Goal: Task Accomplishment & Management: Use online tool/utility

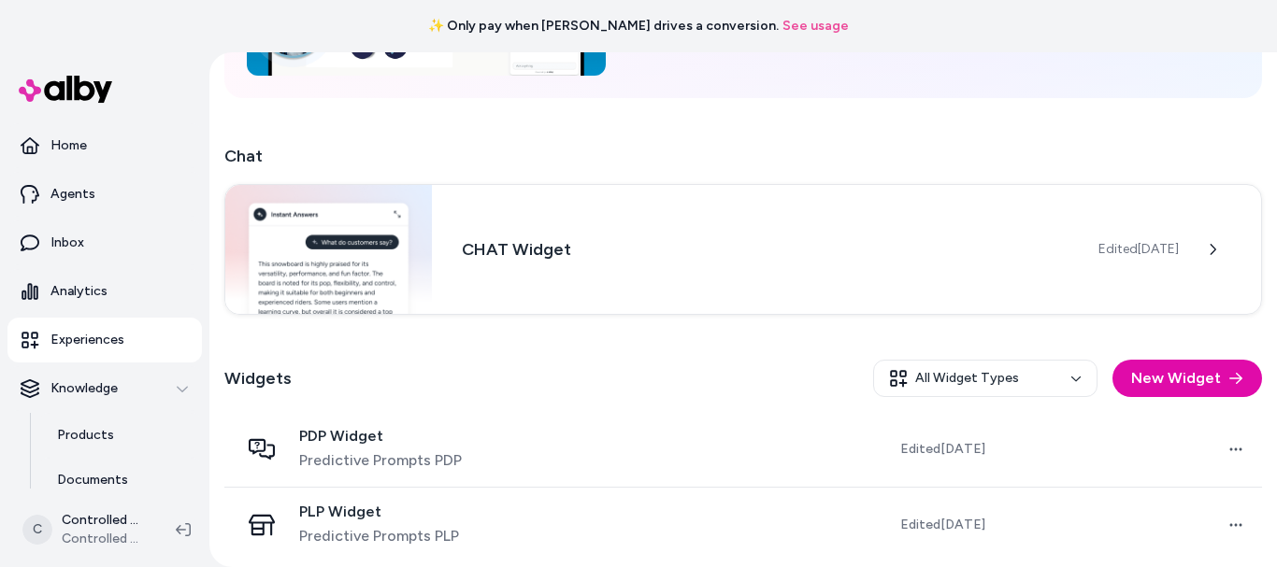
scroll to position [279, 0]
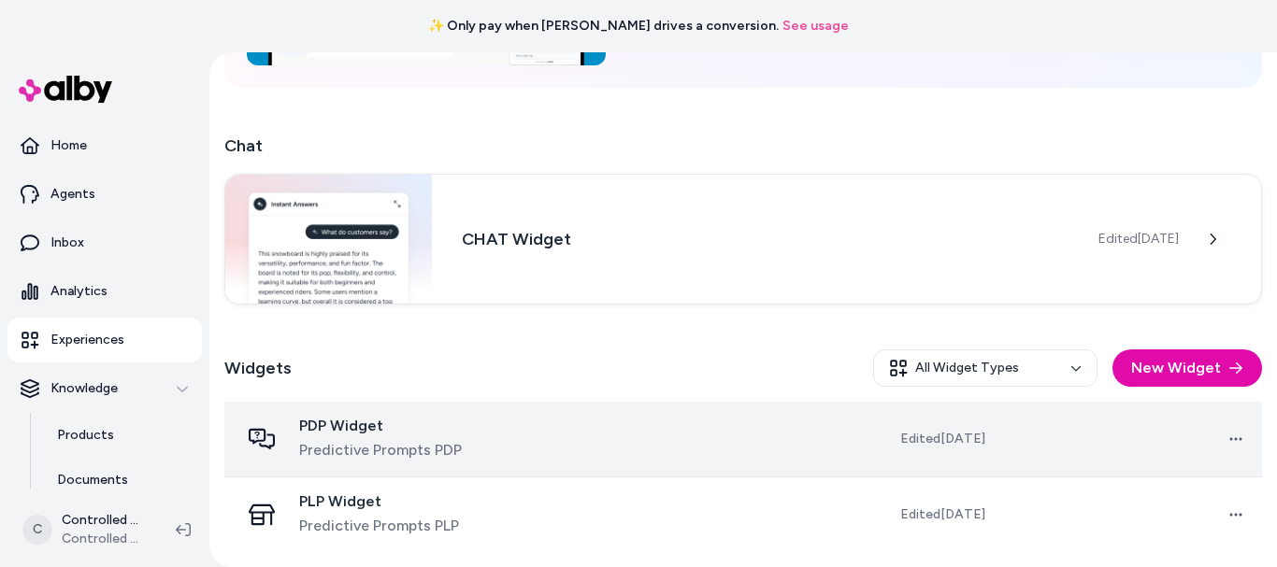
click at [459, 439] on span "Predictive Prompts PDP" at bounding box center [380, 450] width 163 height 22
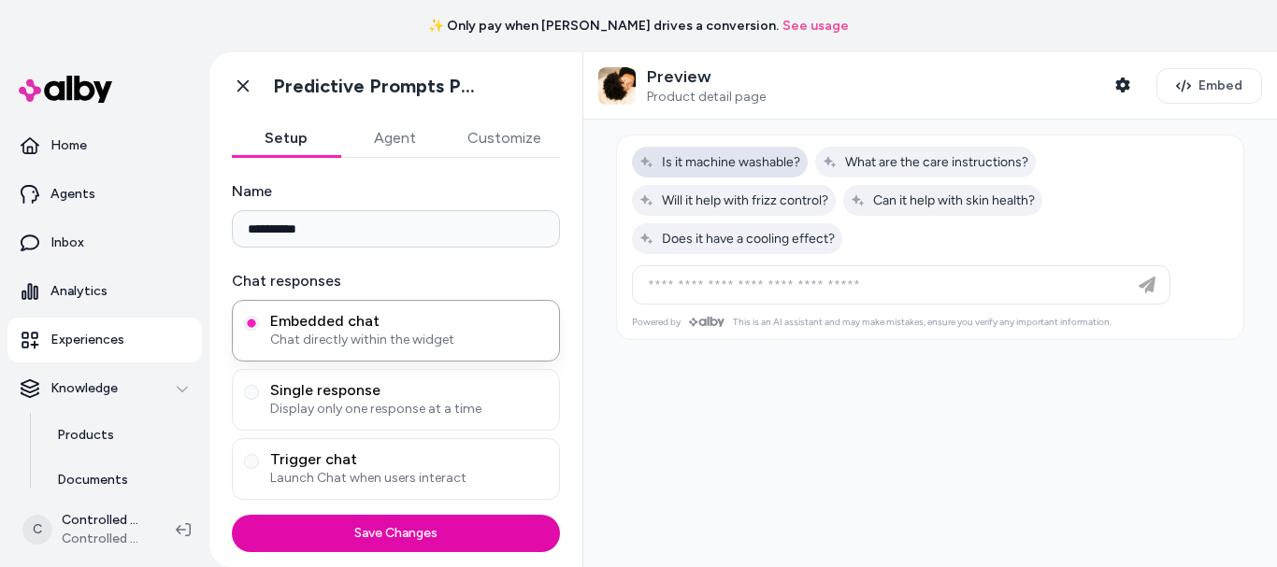
click at [757, 170] on button "Is it machine washable?" at bounding box center [720, 162] width 176 height 31
type input "**********"
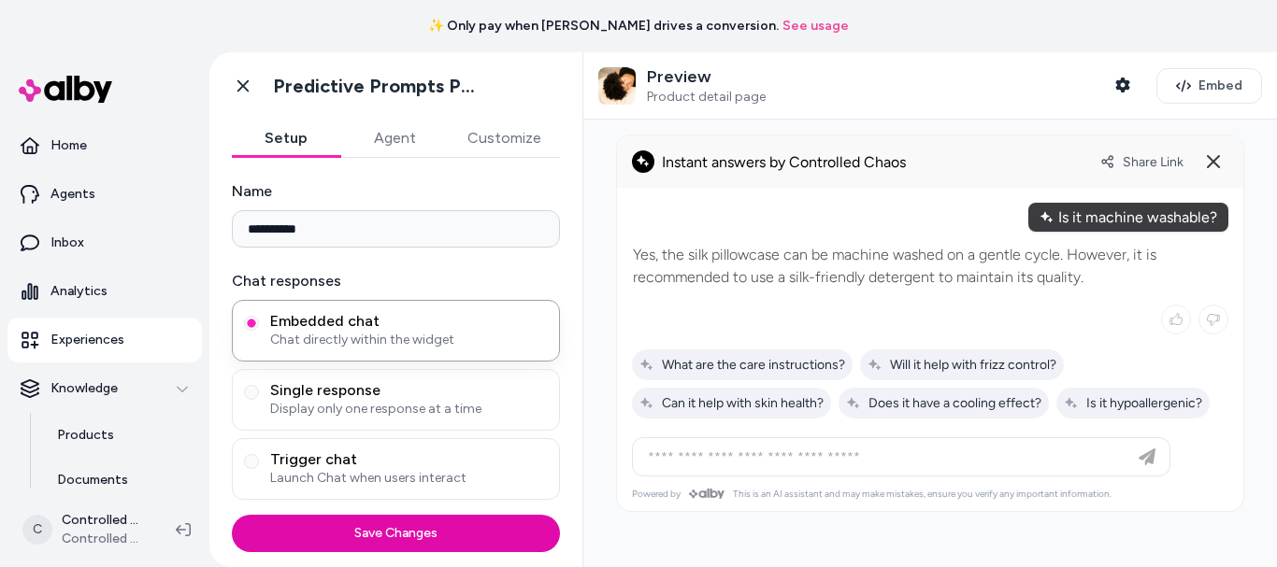
click at [757, 170] on span "Instant answers by Controlled Chaos" at bounding box center [784, 162] width 244 height 18
click at [927, 376] on div "Will it help with frizz control?" at bounding box center [962, 365] width 204 height 31
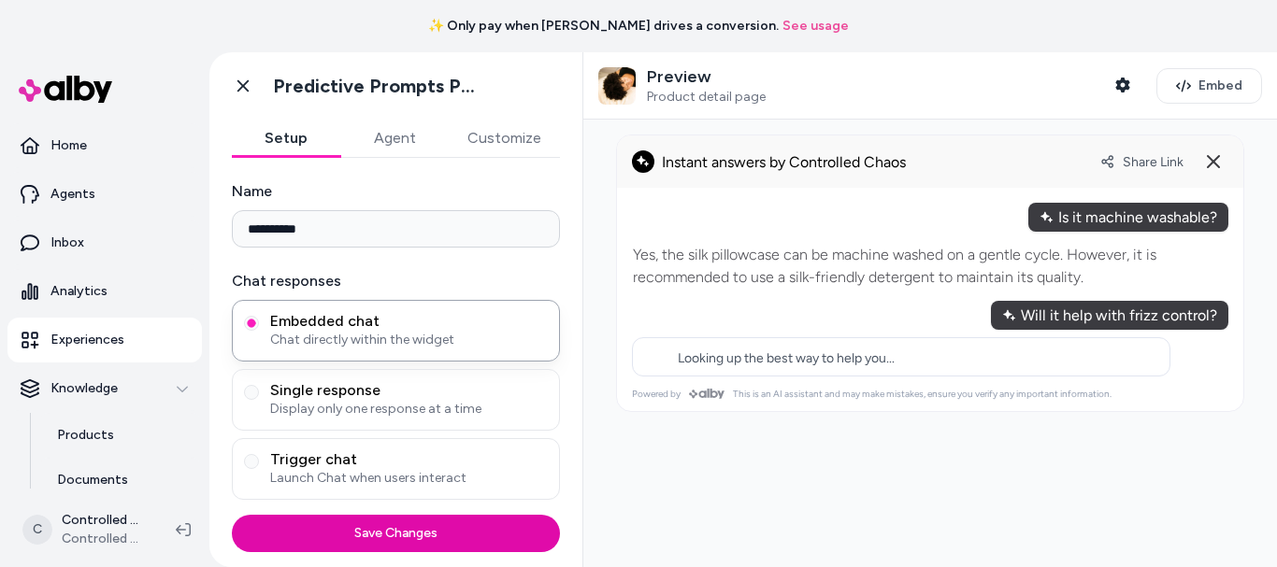
type input "**********"
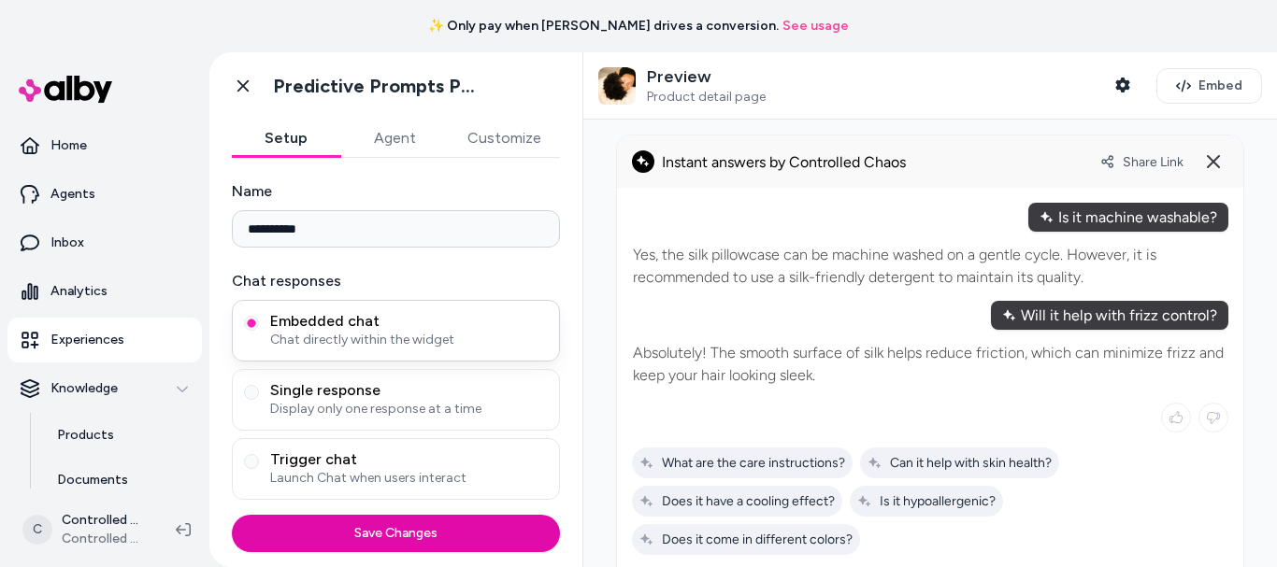
click at [405, 315] on span "Embedded chat" at bounding box center [409, 321] width 278 height 19
click at [259, 316] on button "Embedded chat Chat directly within the widget" at bounding box center [251, 323] width 15 height 15
click at [1208, 156] on icon at bounding box center [1213, 161] width 22 height 22
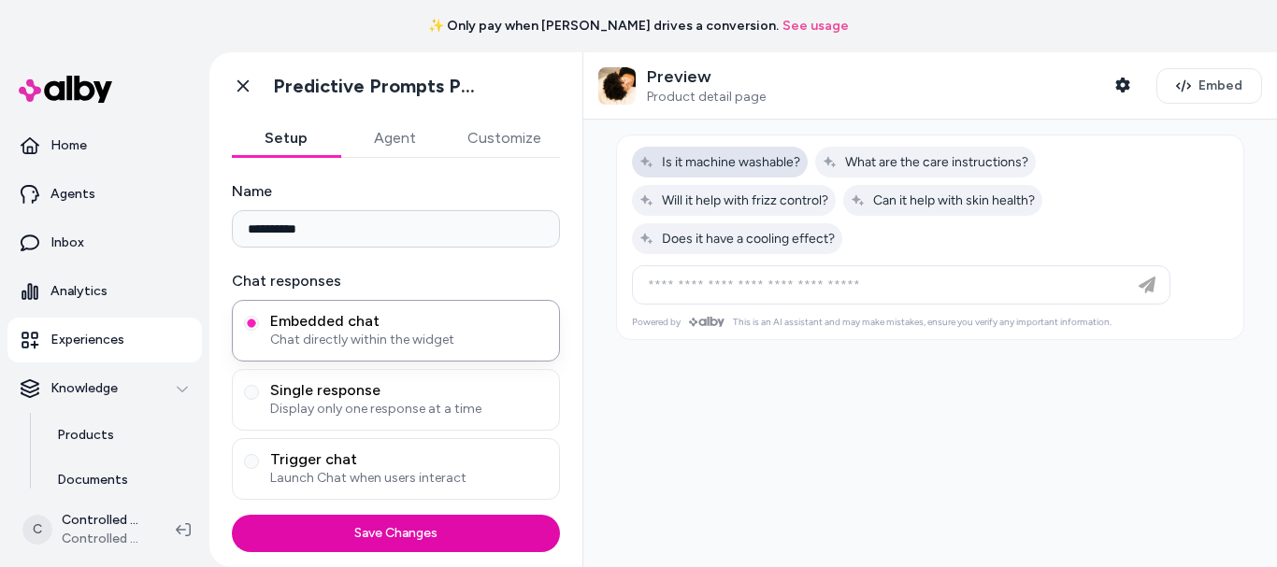
click at [745, 155] on span "Is it machine washable?" at bounding box center [719, 162] width 161 height 16
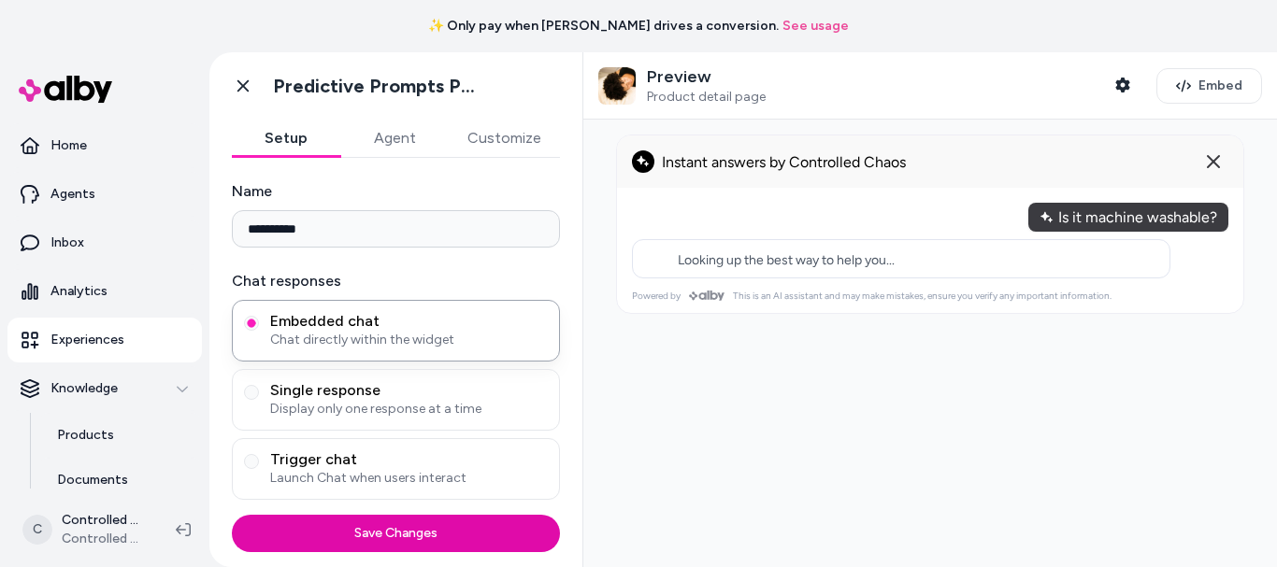
type input "**********"
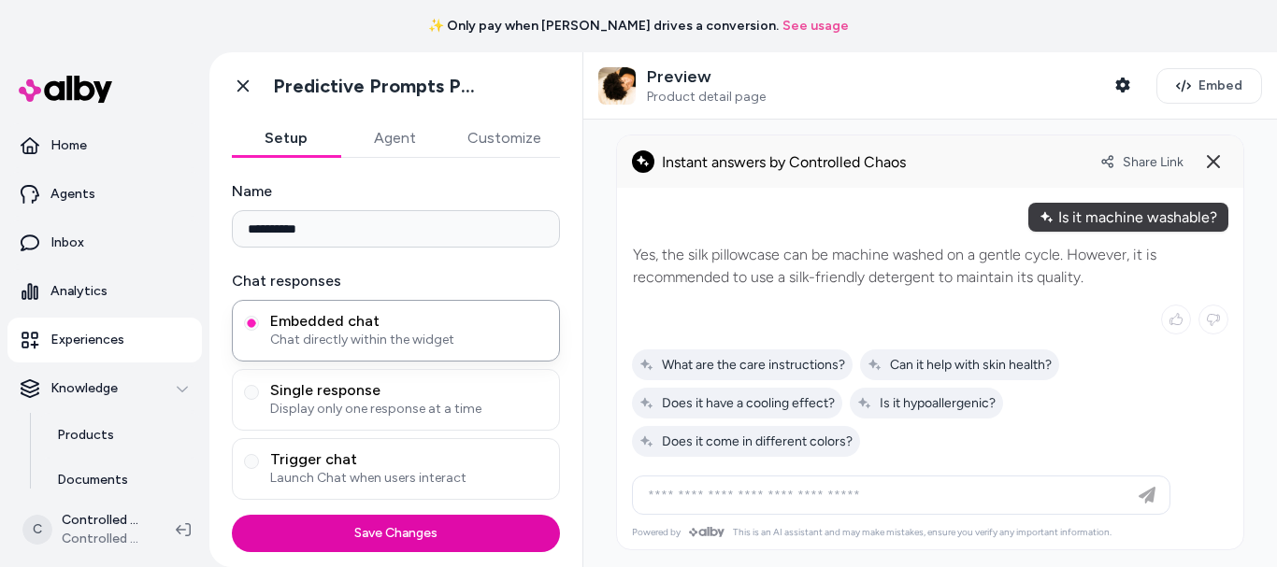
click at [427, 238] on input "**********" at bounding box center [396, 228] width 328 height 37
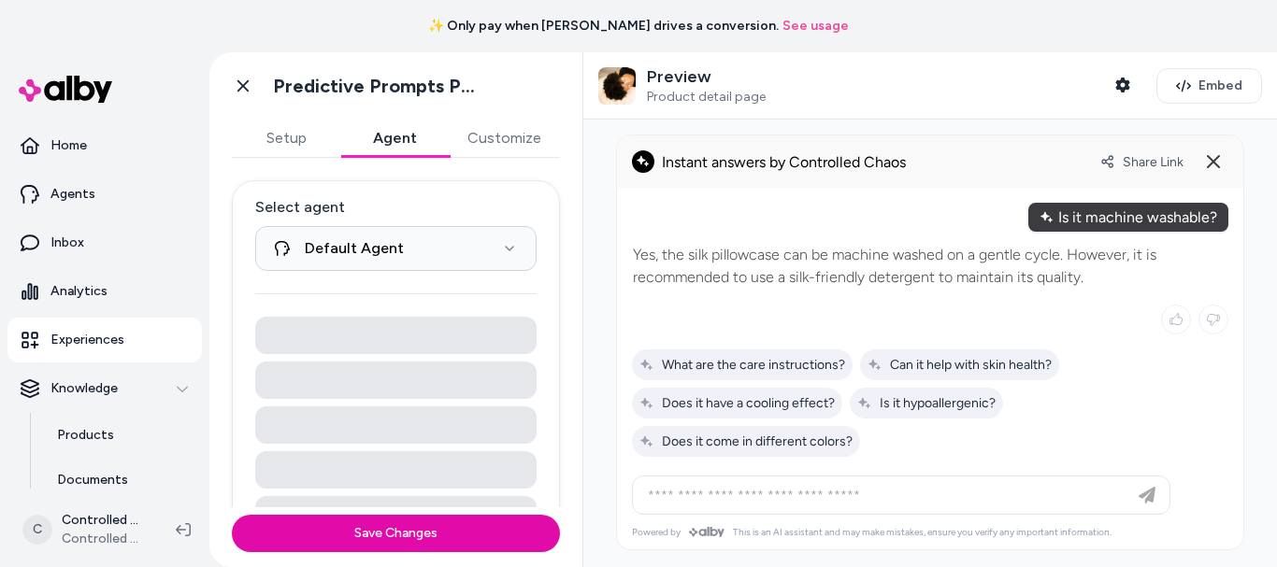
click at [387, 150] on button "Agent" at bounding box center [394, 138] width 108 height 37
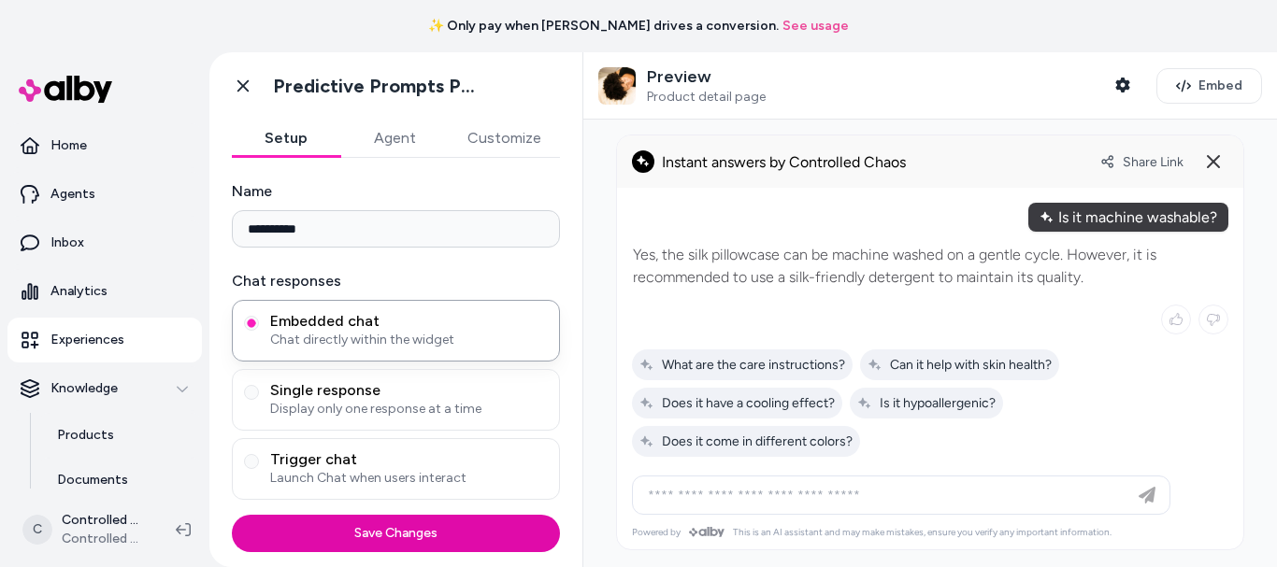
click at [291, 137] on button "Setup" at bounding box center [286, 138] width 108 height 37
click at [279, 136] on button "Setup" at bounding box center [286, 138] width 108 height 37
click at [251, 461] on button "Trigger chat Launch Chat when users interact" at bounding box center [251, 461] width 15 height 15
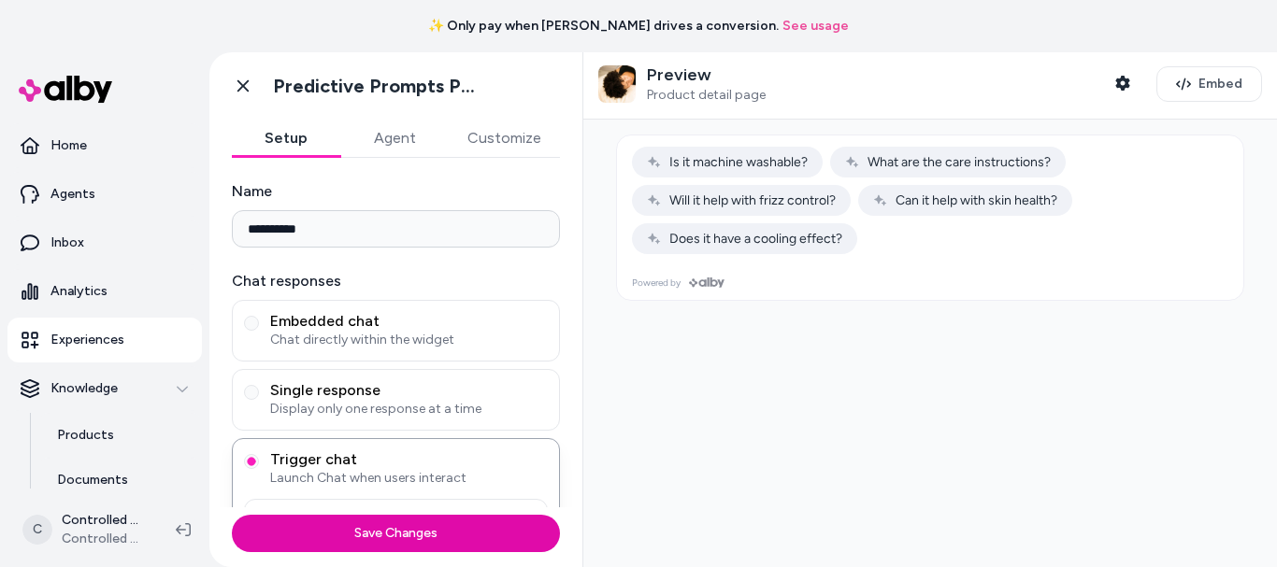
drag, startPoint x: 651, startPoint y: 160, endPoint x: 620, endPoint y: 197, distance: 49.1
click at [620, 197] on div at bounding box center [930, 201] width 626 height 130
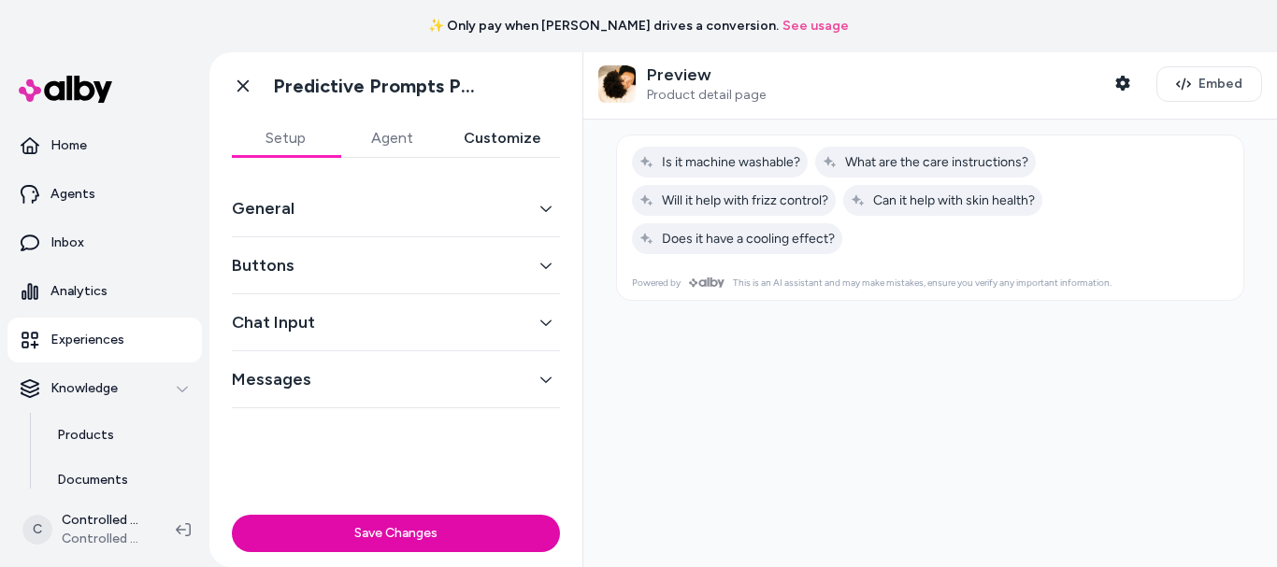
click at [510, 135] on button "Customize" at bounding box center [502, 138] width 115 height 37
click at [459, 205] on button "General" at bounding box center [396, 208] width 328 height 26
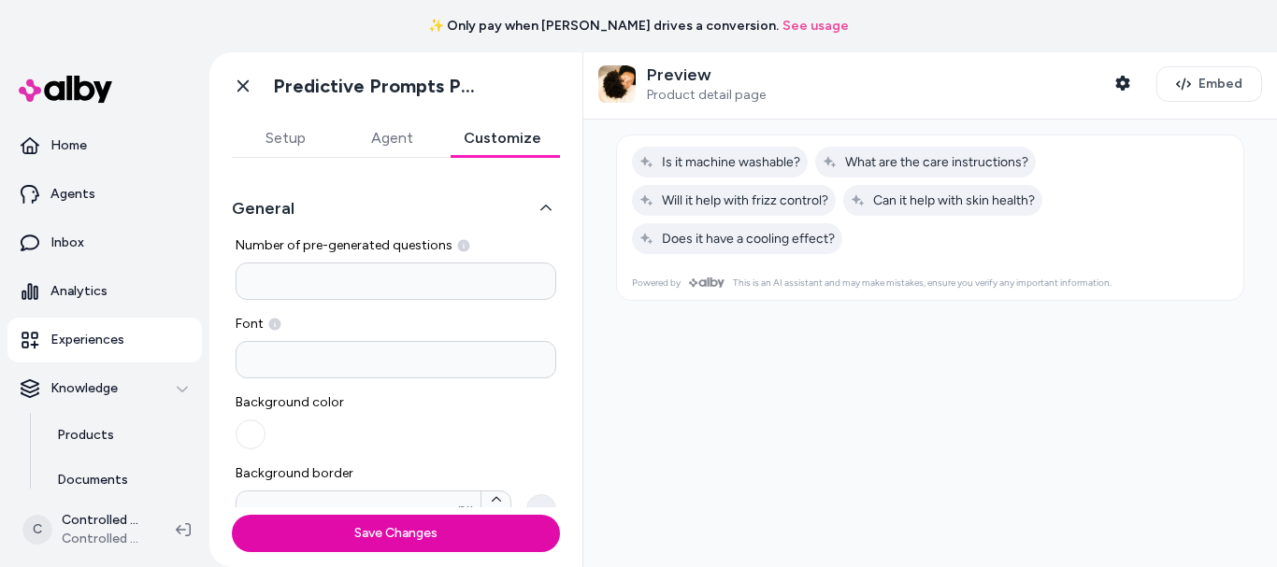
drag, startPoint x: 571, startPoint y: 218, endPoint x: 580, endPoint y: 211, distance: 11.4
click at [580, 211] on div "General Number of pre-generated questions * Font Background color Background bo…" at bounding box center [395, 333] width 373 height 350
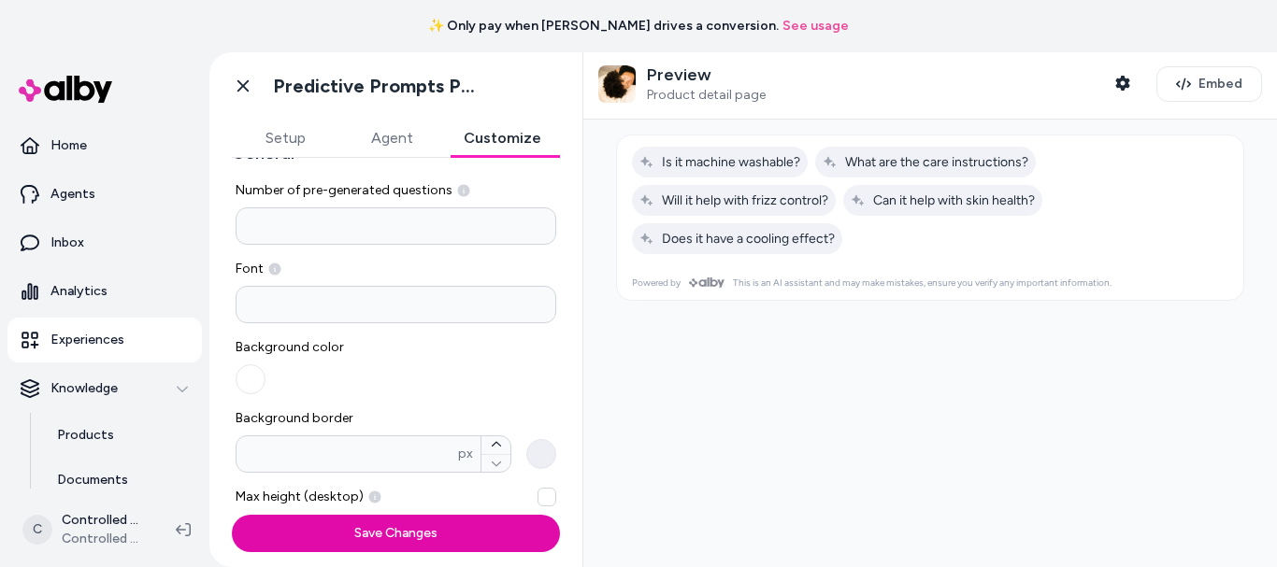
scroll to position [0, 0]
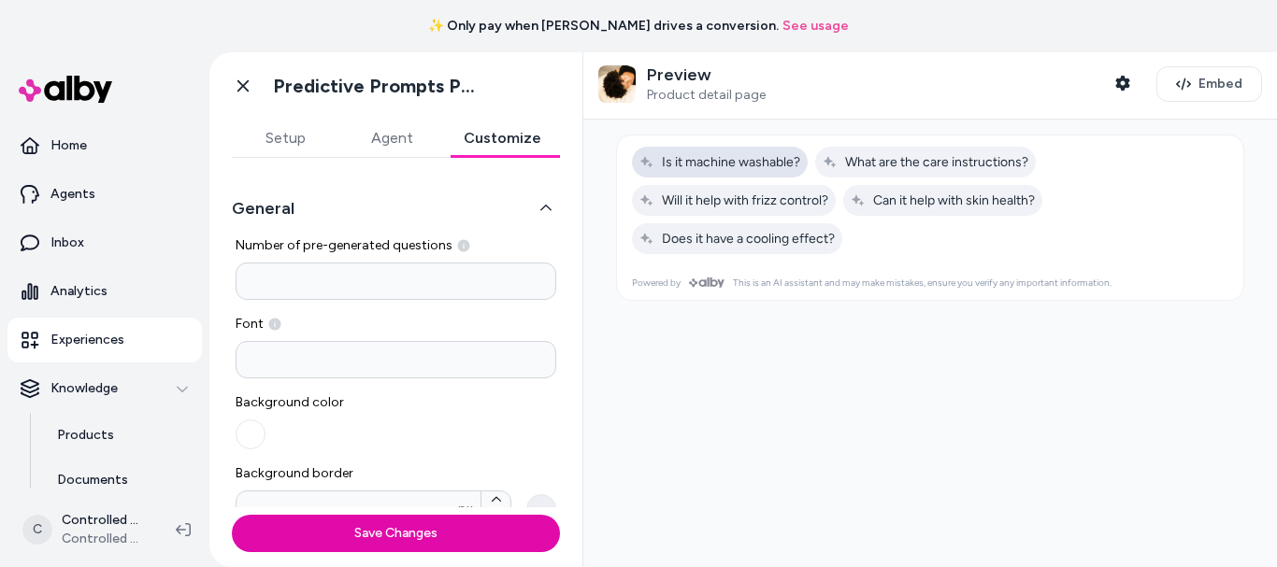
click at [788, 162] on span "Is it machine washable?" at bounding box center [719, 162] width 161 height 16
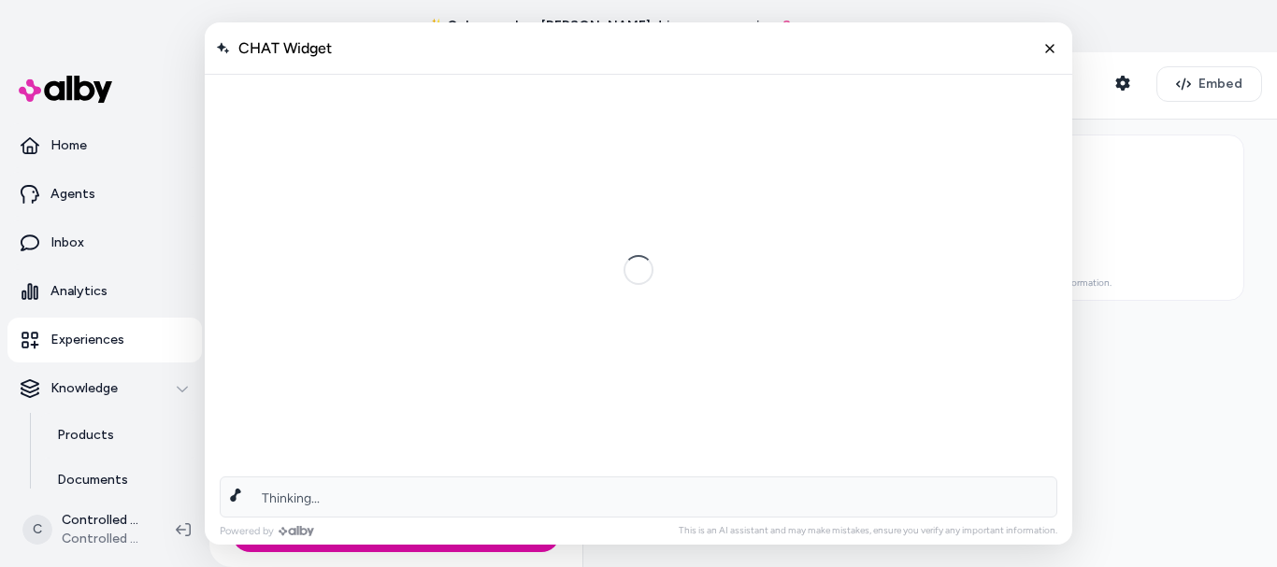
click at [691, 154] on div "AI Shopping Assistant" at bounding box center [638, 270] width 839 height 391
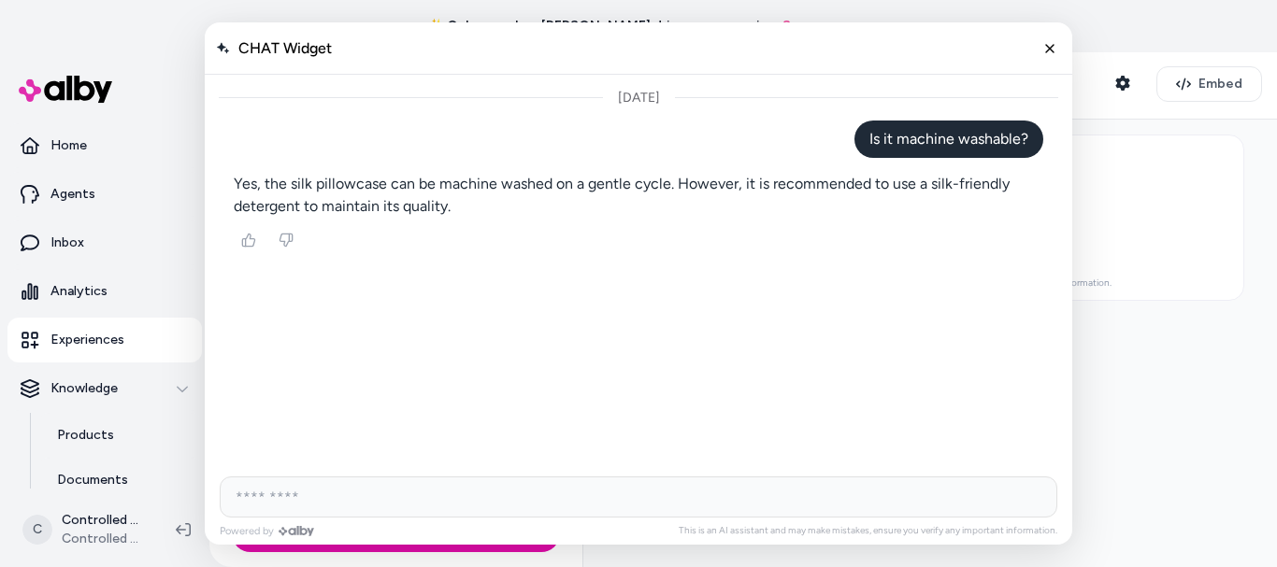
click at [956, 209] on p "Is it machine washable?" at bounding box center [938, 247] width 157 height 76
click at [956, 136] on p "Is it machine washable?" at bounding box center [948, 139] width 159 height 22
click at [1055, 37] on button "Close chat" at bounding box center [1050, 49] width 32 height 32
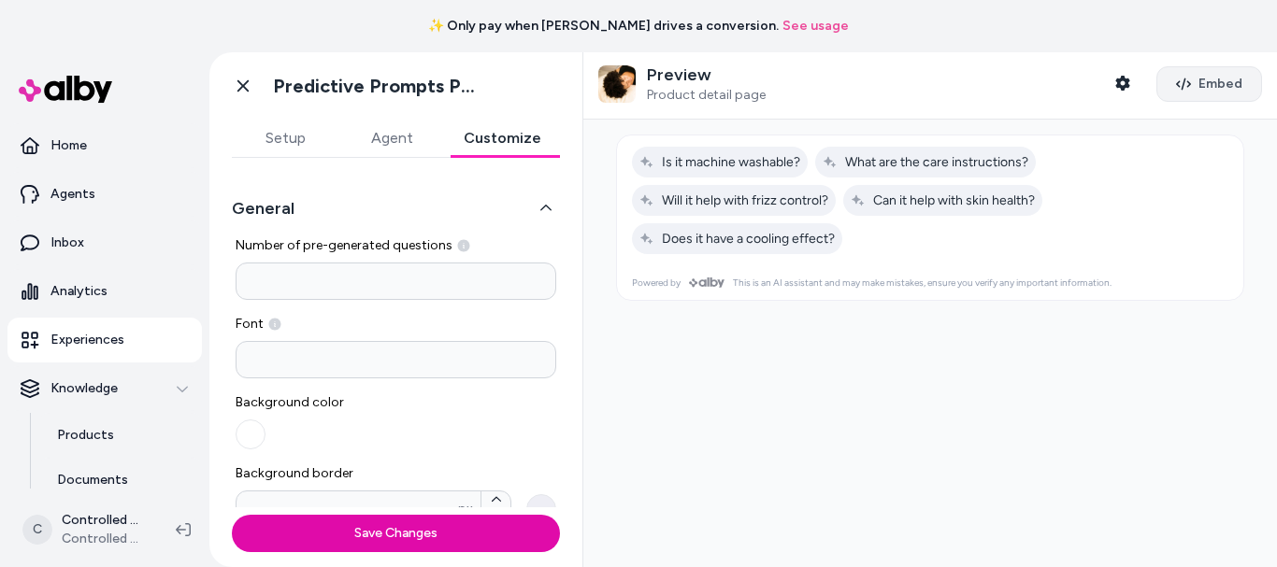
click at [1176, 80] on icon "button" at bounding box center [1183, 84] width 15 height 12
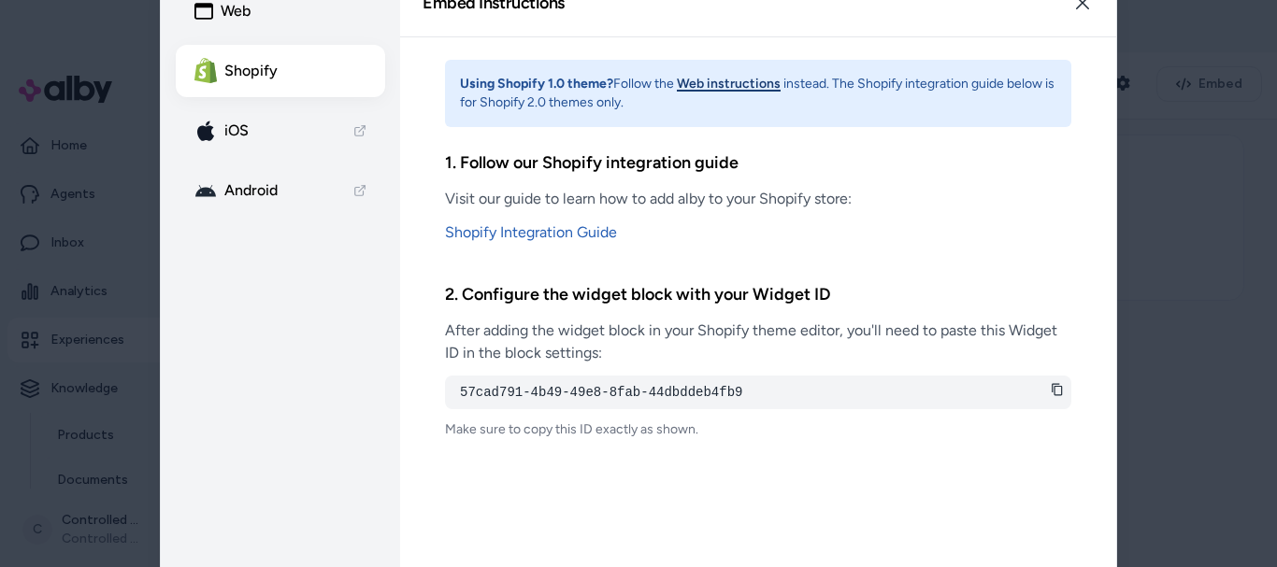
click at [1200, 166] on div at bounding box center [638, 283] width 1277 height 567
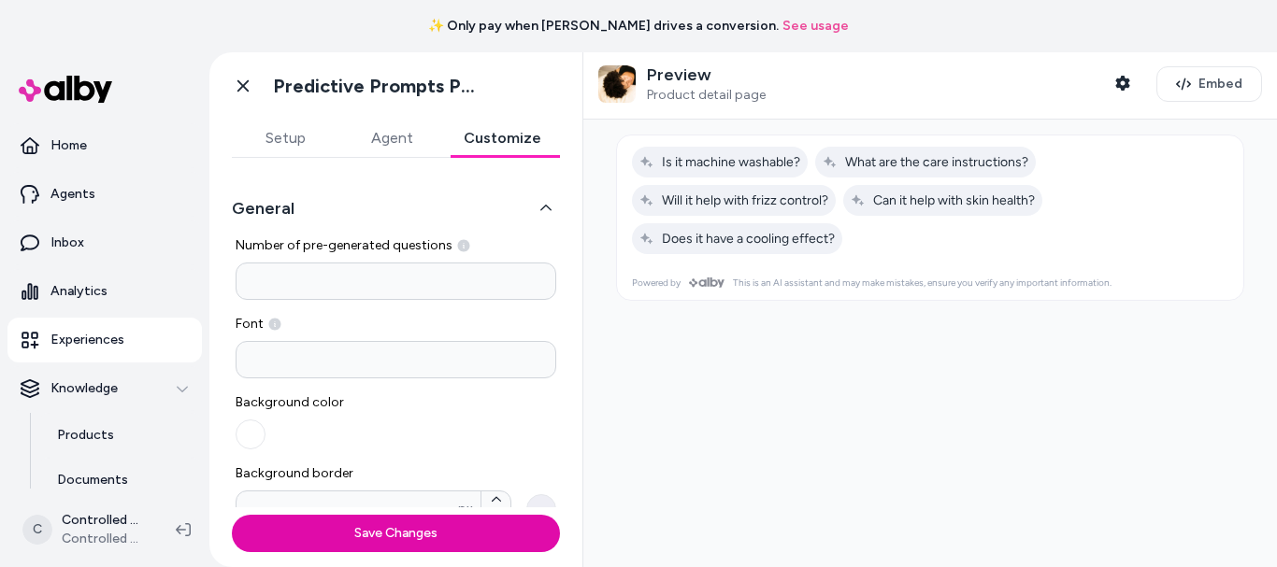
click at [373, 135] on button "Agent" at bounding box center [391, 138] width 107 height 37
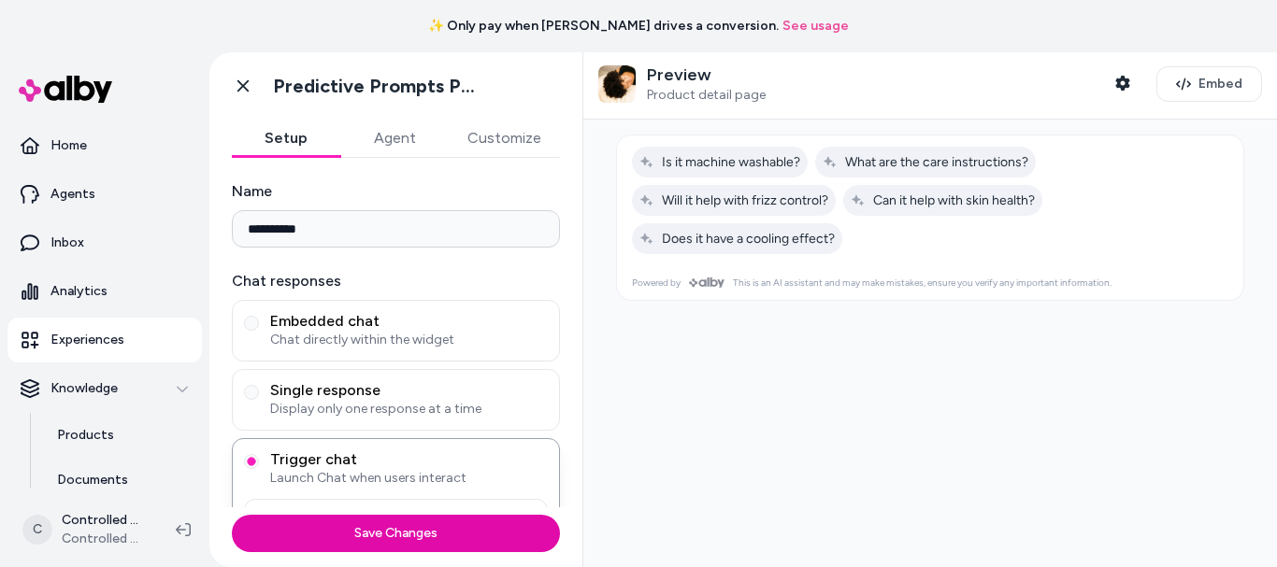
click at [286, 133] on button "Setup" at bounding box center [286, 138] width 108 height 37
click at [360, 238] on input "**********" at bounding box center [396, 228] width 328 height 37
click at [526, 283] on label "Chat responses" at bounding box center [396, 281] width 328 height 22
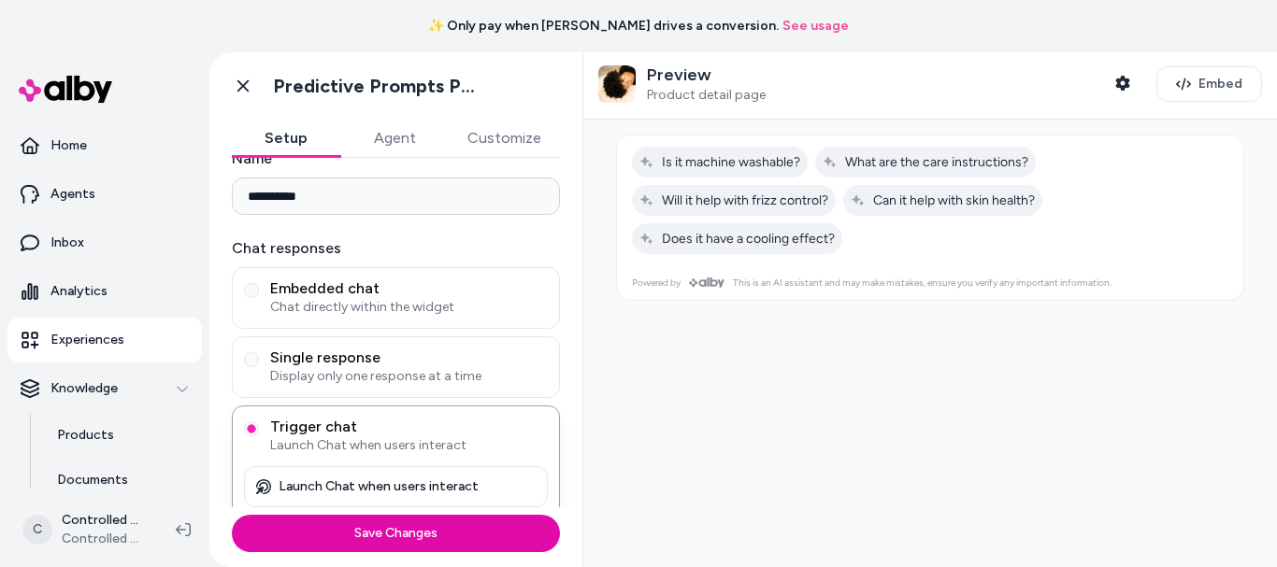
scroll to position [45, 0]
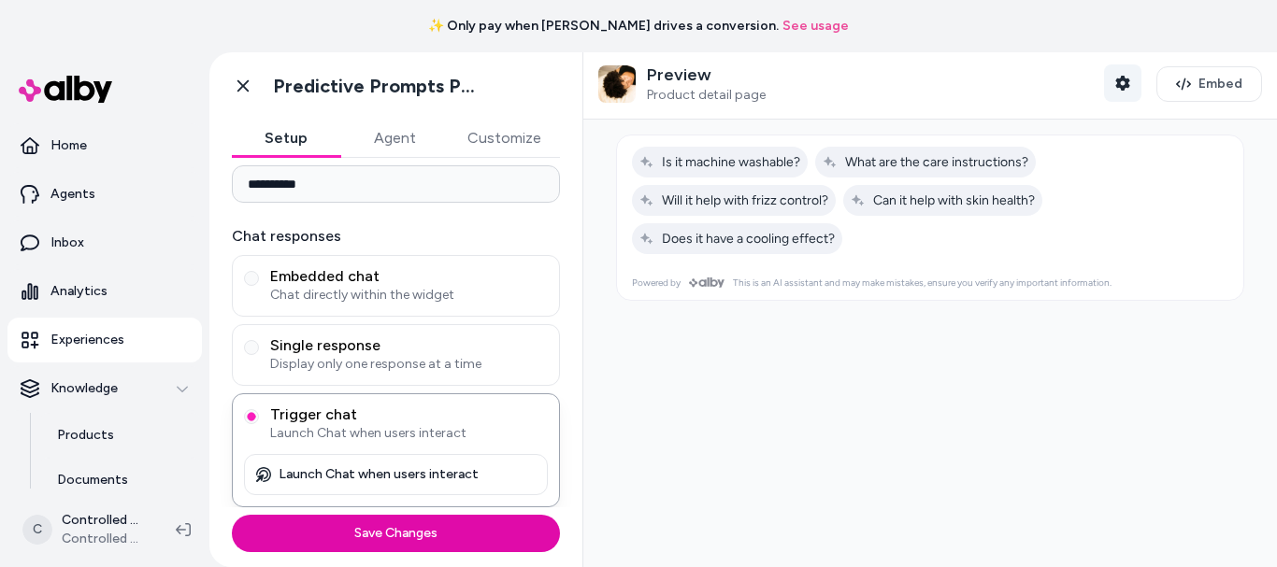
click at [1115, 76] on icon "button" at bounding box center [1122, 83] width 15 height 15
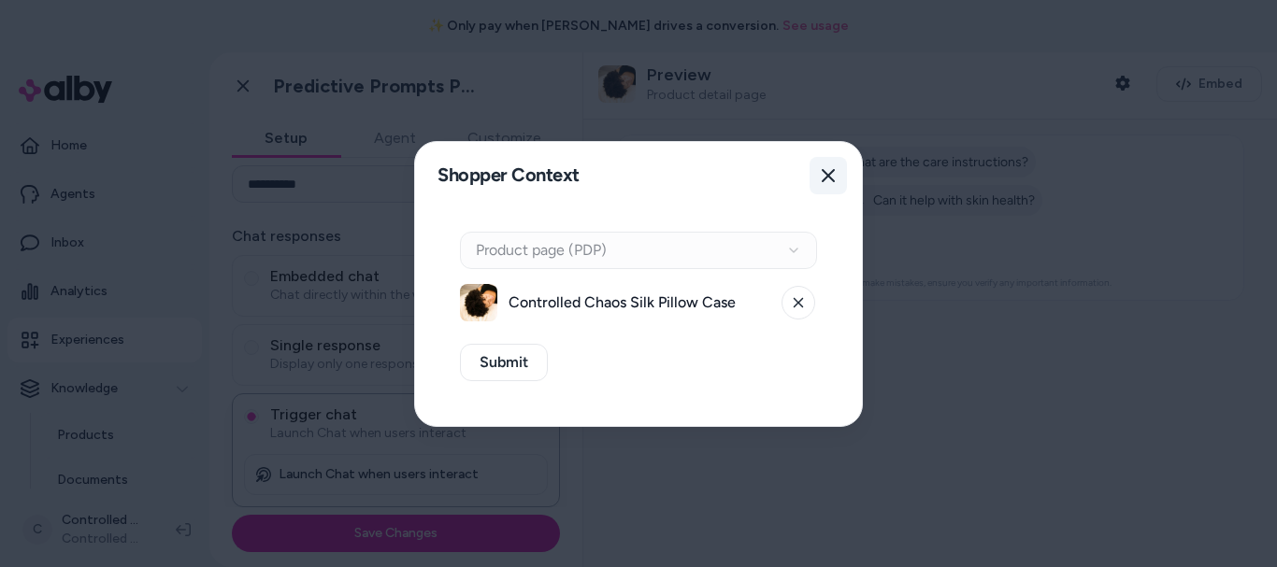
click at [825, 165] on button "Close" at bounding box center [827, 175] width 37 height 37
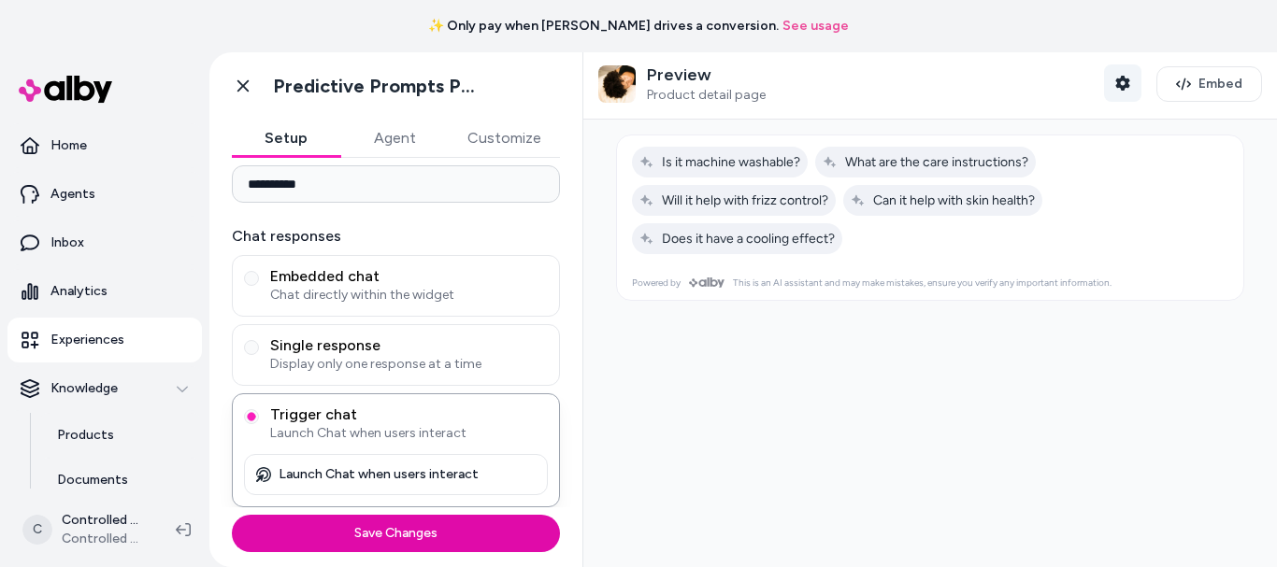
click at [1105, 74] on button "Shopper Context" at bounding box center [1122, 82] width 37 height 37
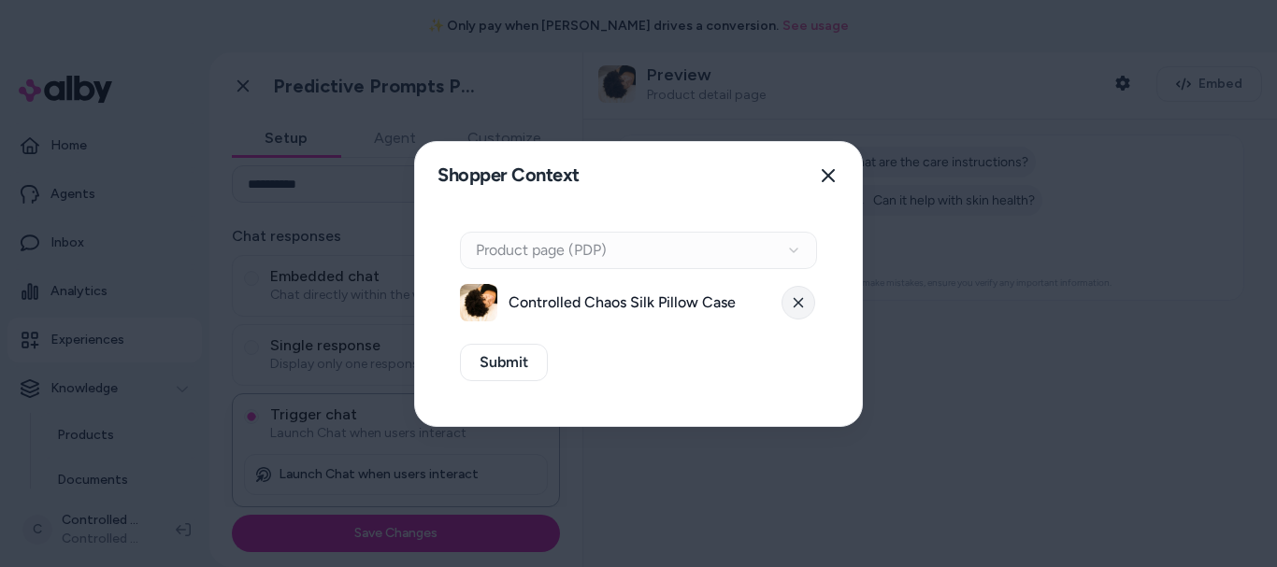
click at [794, 305] on icon at bounding box center [798, 302] width 11 height 11
click at [744, 306] on button "Select a product" at bounding box center [638, 302] width 357 height 37
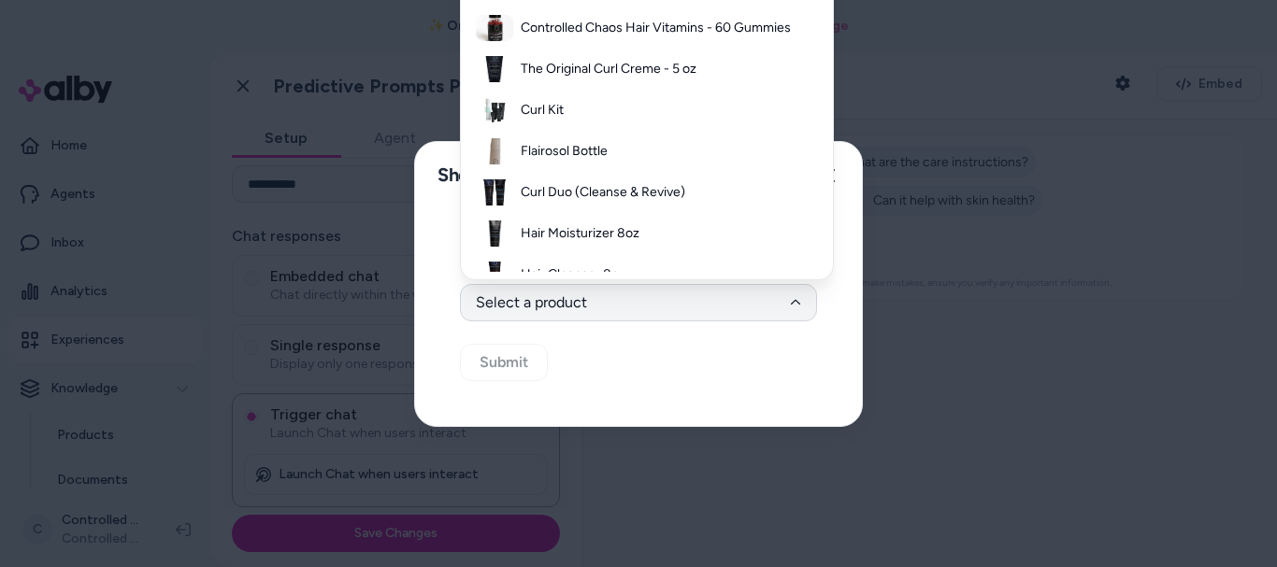
scroll to position [0, 0]
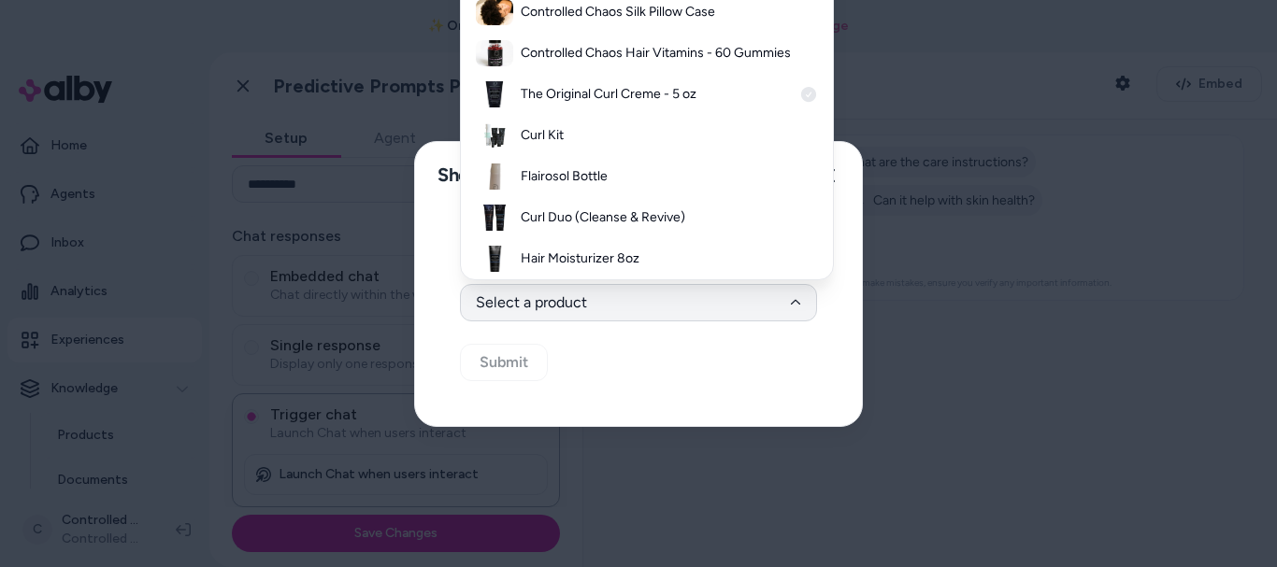
click at [663, 104] on h3 "The Original Curl Creme - 5 oz" at bounding box center [656, 94] width 271 height 19
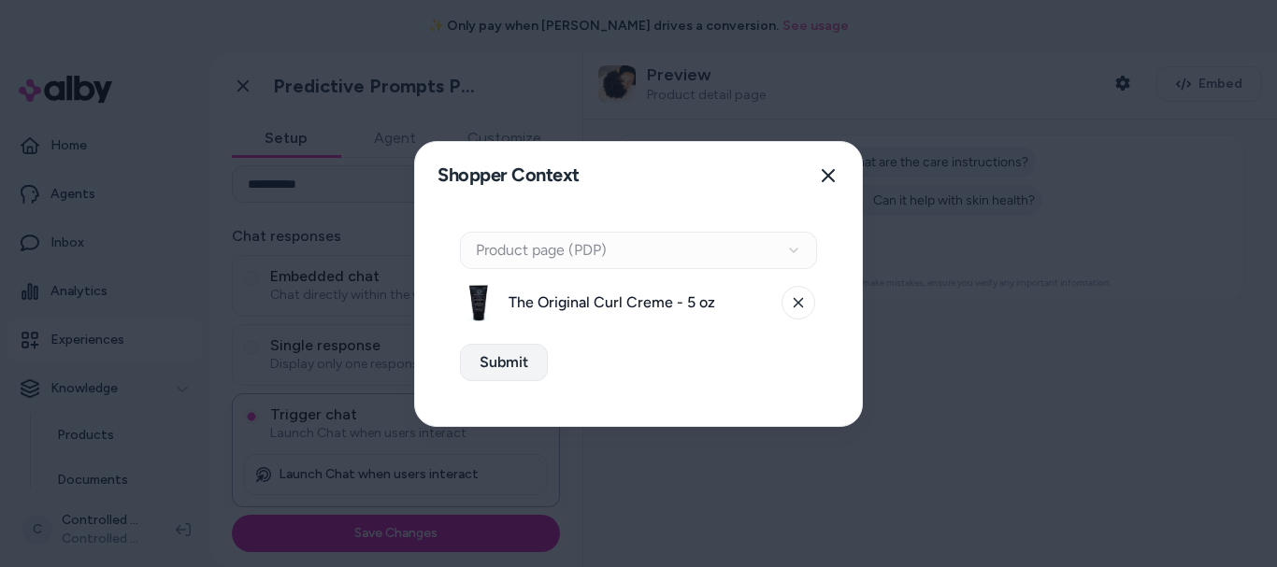
click at [538, 354] on button "Submit" at bounding box center [504, 362] width 88 height 37
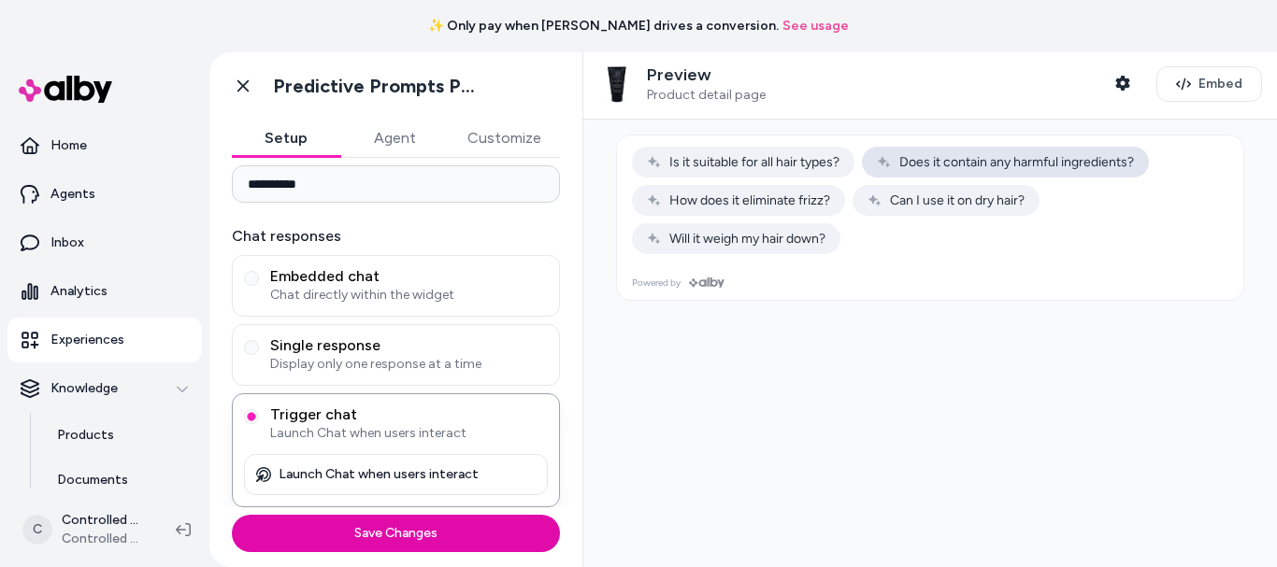
click at [1009, 158] on span "Does it contain any harmful ingredients?" at bounding box center [1005, 162] width 257 height 16
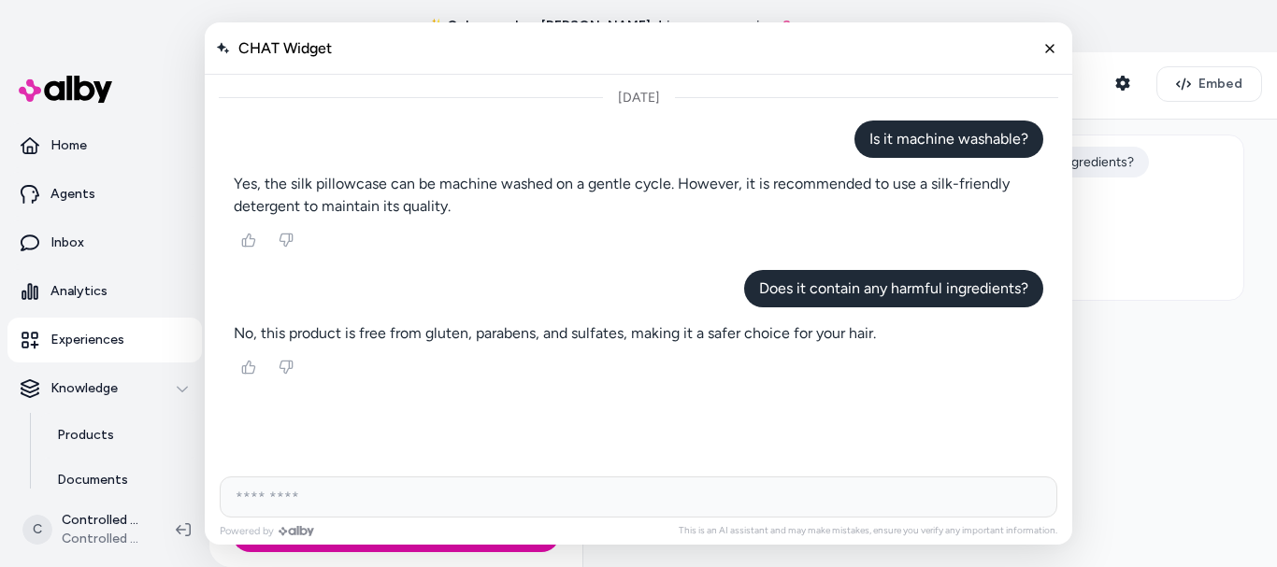
click at [1153, 157] on div at bounding box center [930, 201] width 626 height 130
click at [1051, 46] on icon "Close chat" at bounding box center [1050, 48] width 16 height 16
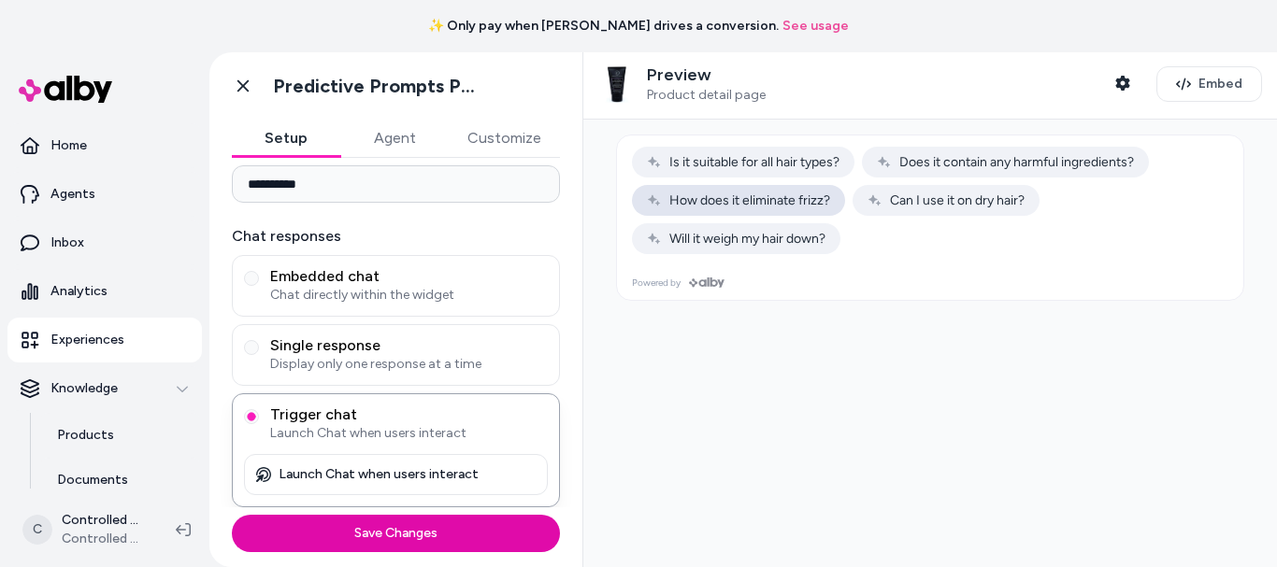
click at [789, 205] on span "How does it eliminate frizz?" at bounding box center [738, 201] width 183 height 16
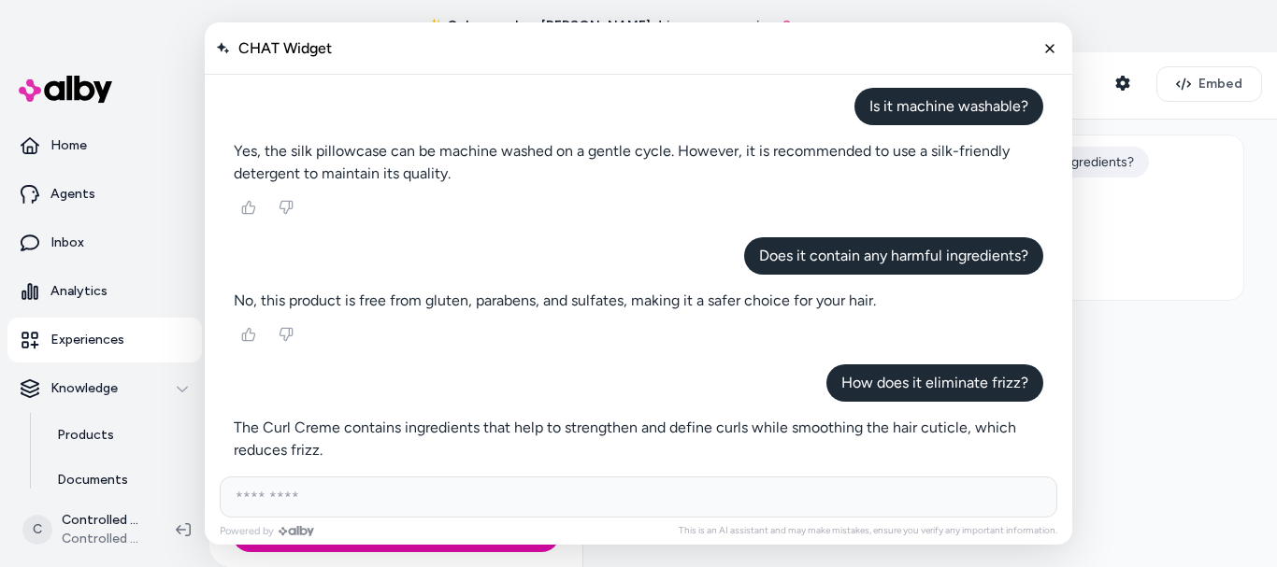
scroll to position [66, 0]
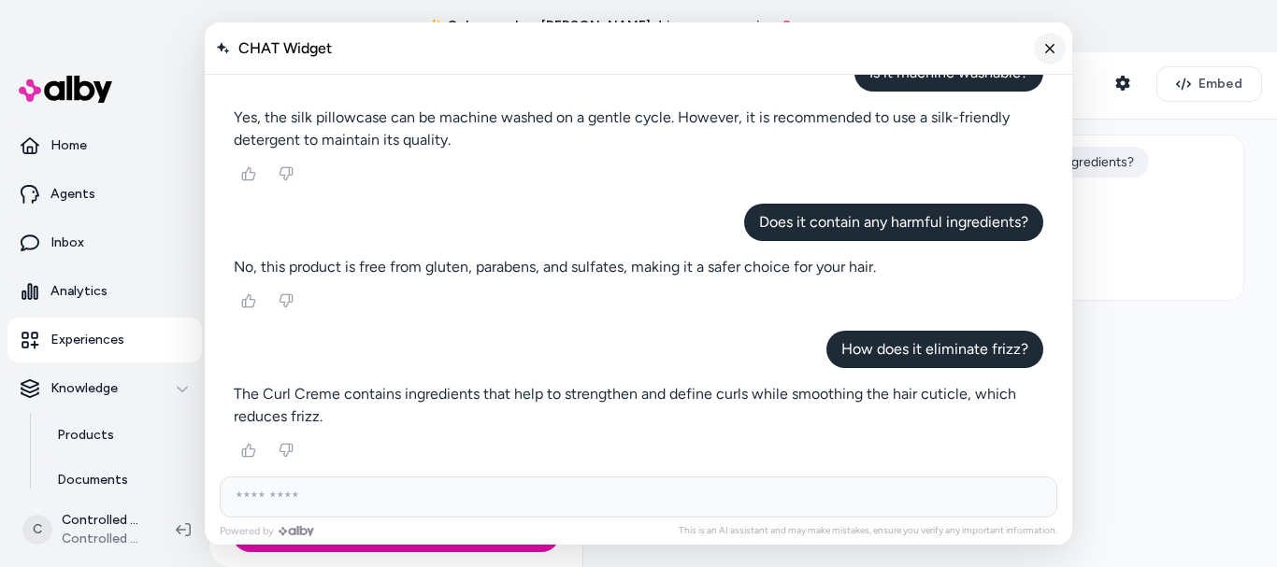
click at [1048, 57] on button "Close chat" at bounding box center [1050, 49] width 32 height 32
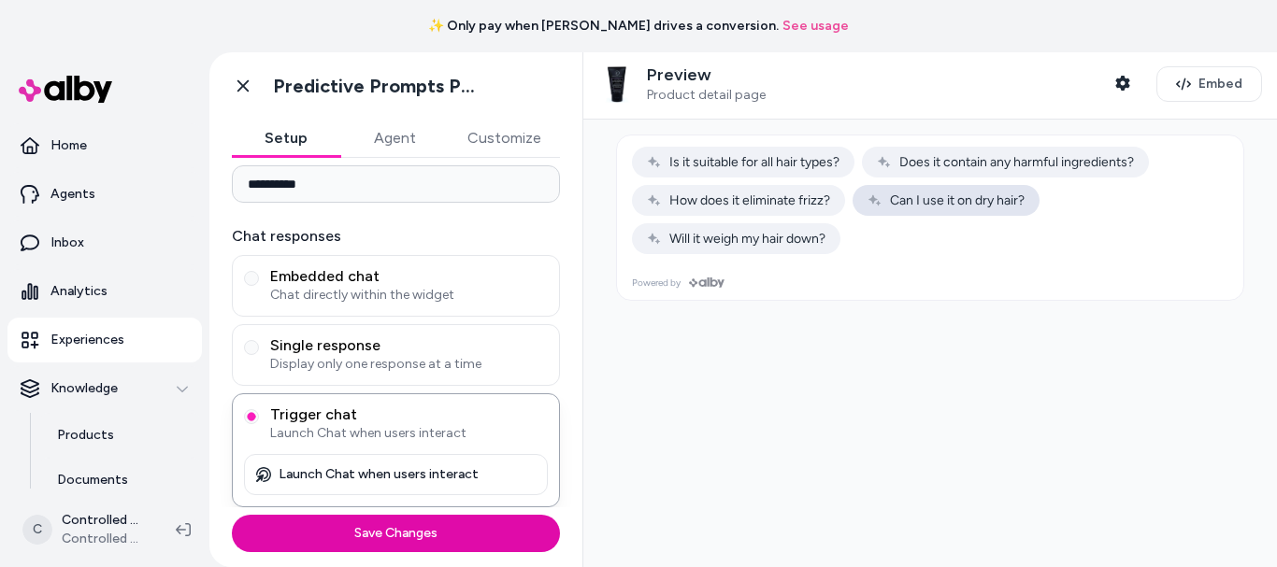
click at [931, 208] on button "Can I use it on dry hair?" at bounding box center [945, 200] width 187 height 31
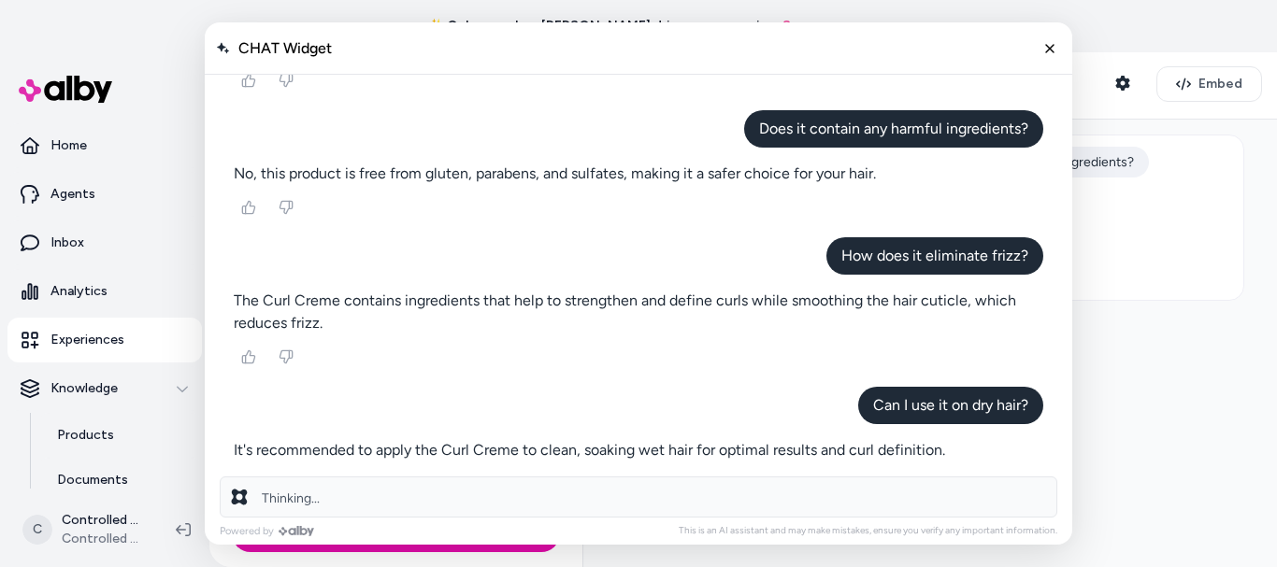
scroll to position [193, 0]
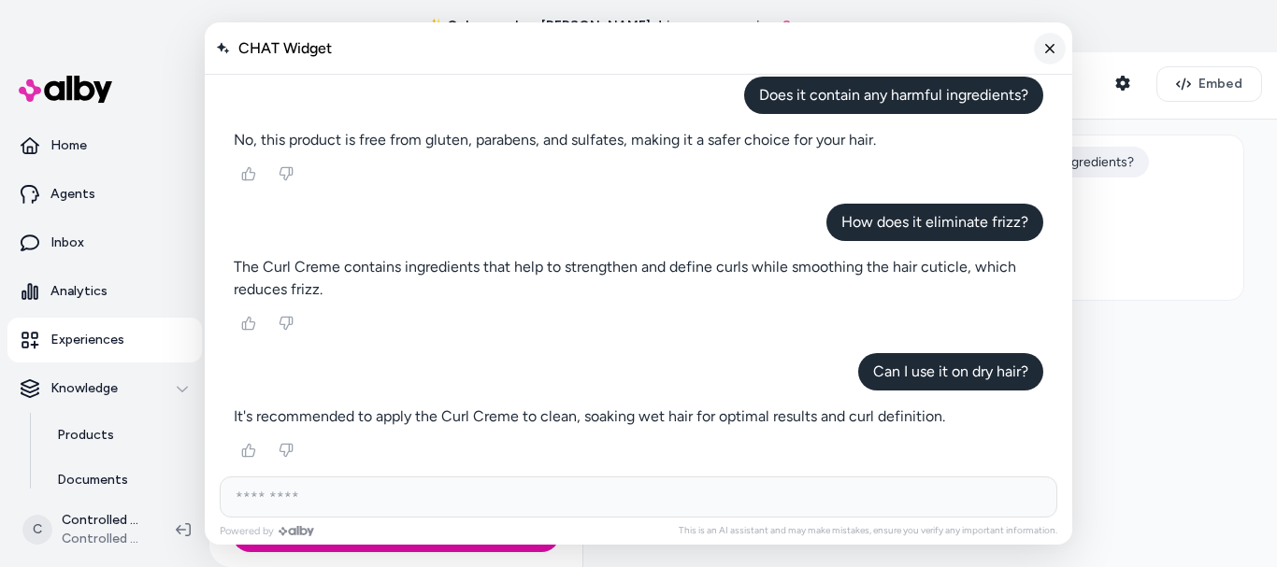
click at [1038, 52] on button "Close chat" at bounding box center [1050, 49] width 32 height 32
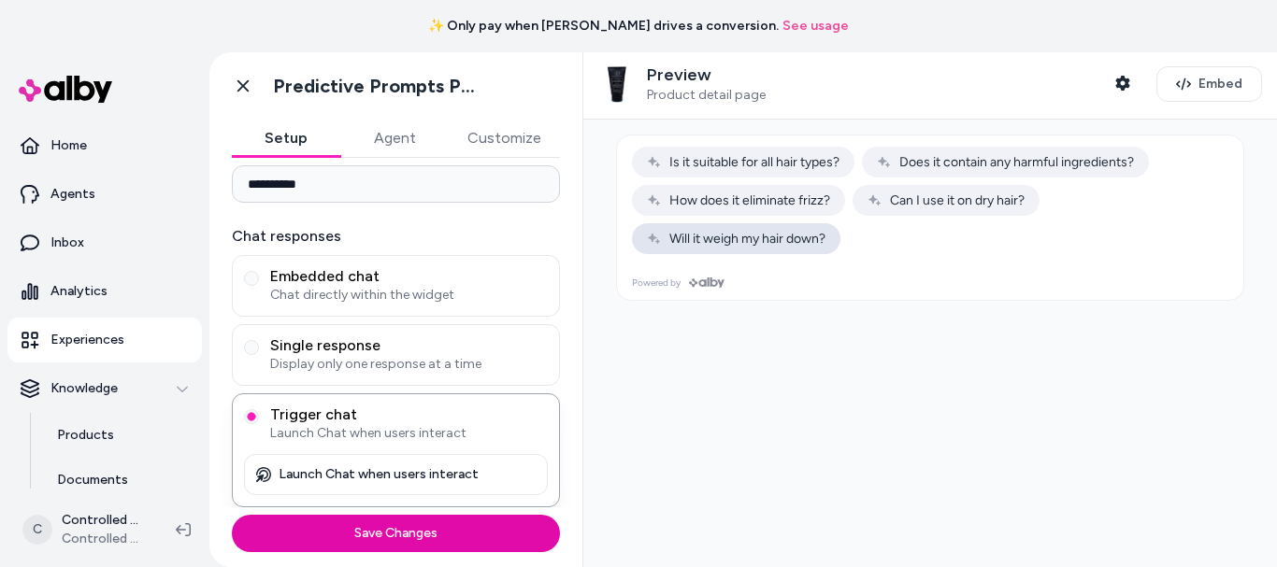
click at [783, 243] on span "Will it weigh my hair down?" at bounding box center [736, 239] width 179 height 16
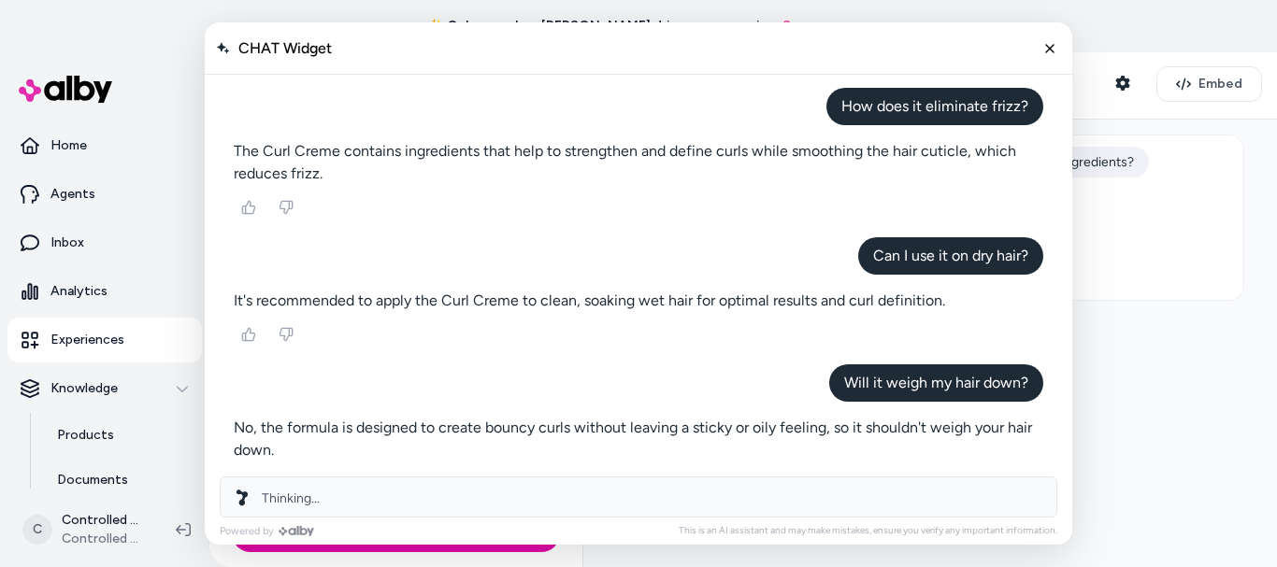
scroll to position [343, 0]
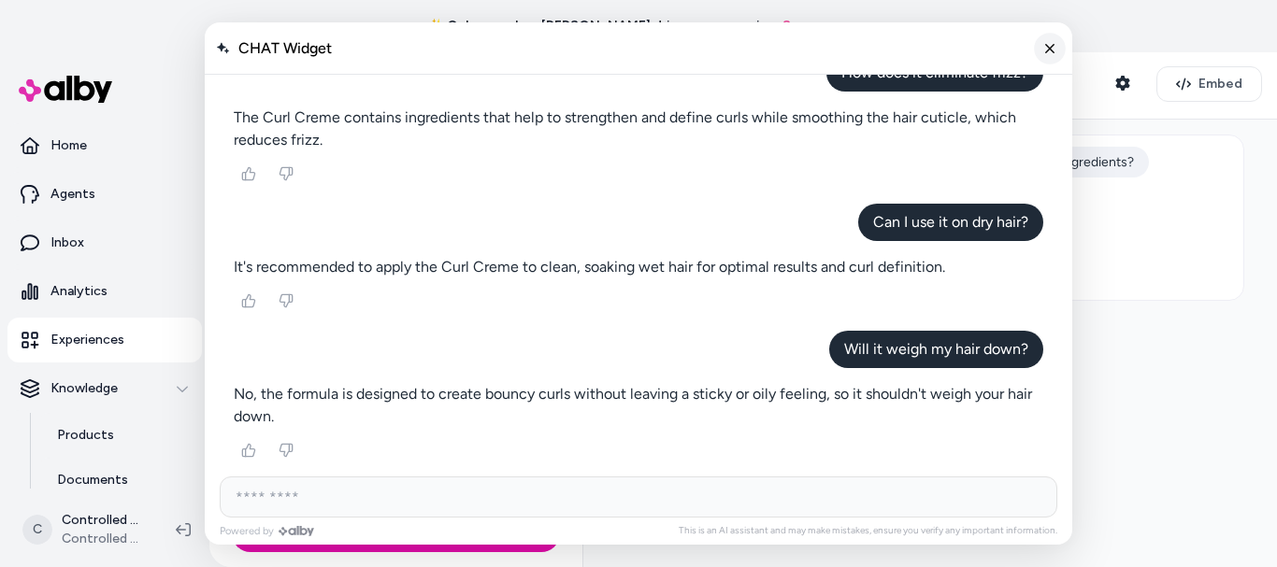
click at [1042, 56] on button "Close chat" at bounding box center [1050, 49] width 32 height 32
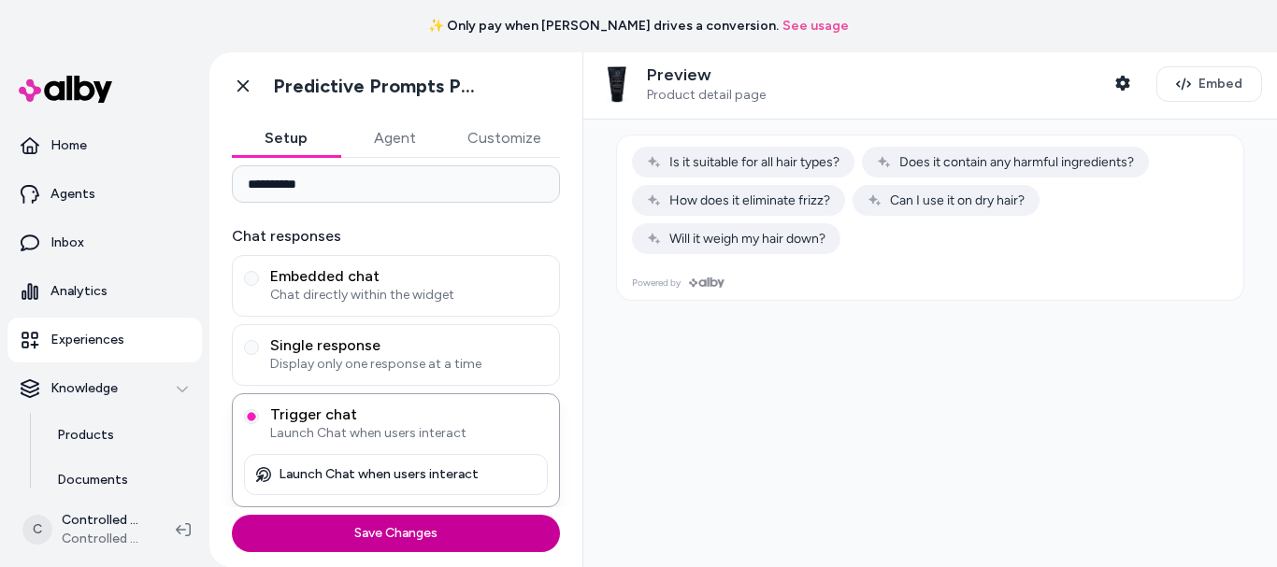
click at [436, 523] on button "Save Changes" at bounding box center [396, 533] width 328 height 37
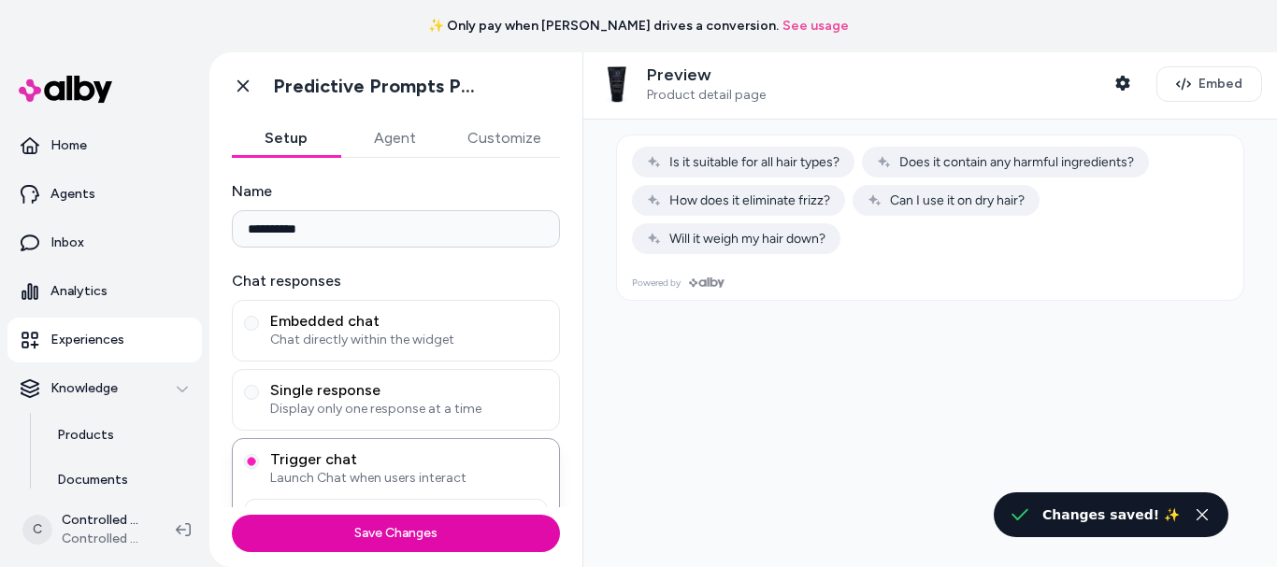
scroll to position [45, 0]
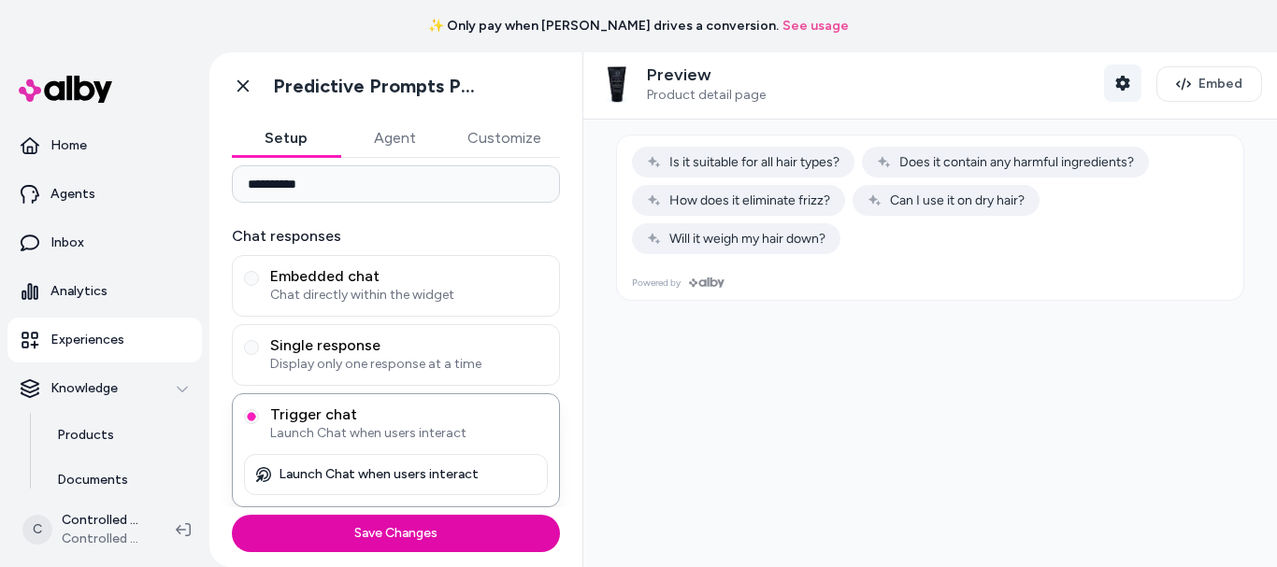
click at [1115, 87] on icon "button" at bounding box center [1122, 83] width 14 height 15
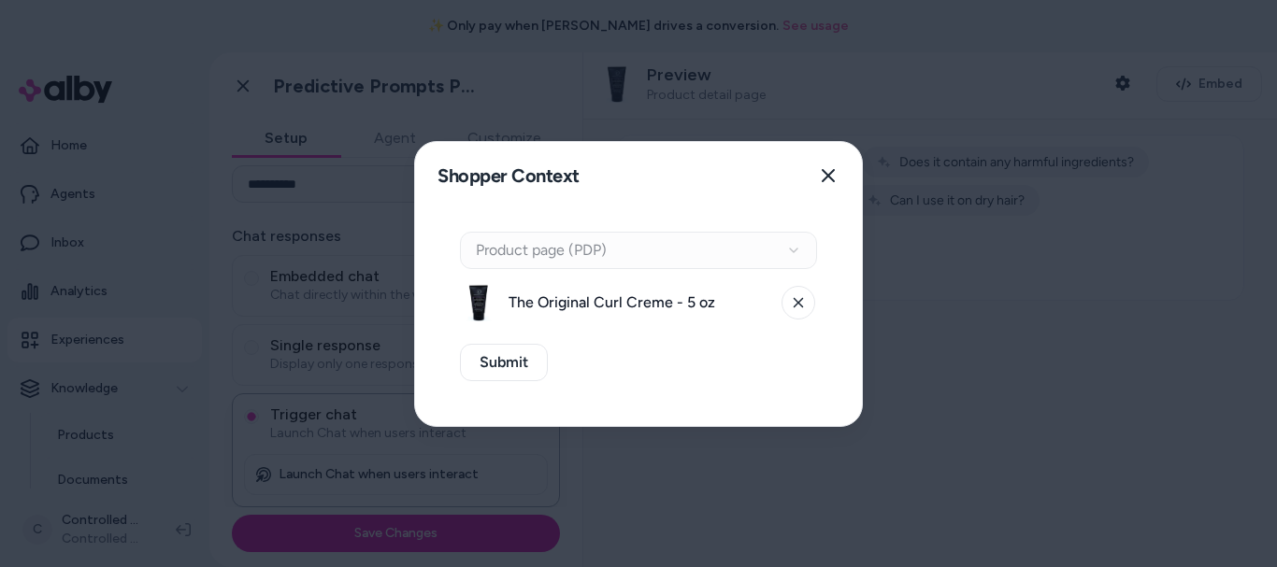
click at [668, 301] on span "The Original Curl Creme - 5 oz" at bounding box center [639, 303] width 262 height 22
click at [829, 179] on icon "button" at bounding box center [828, 175] width 15 height 15
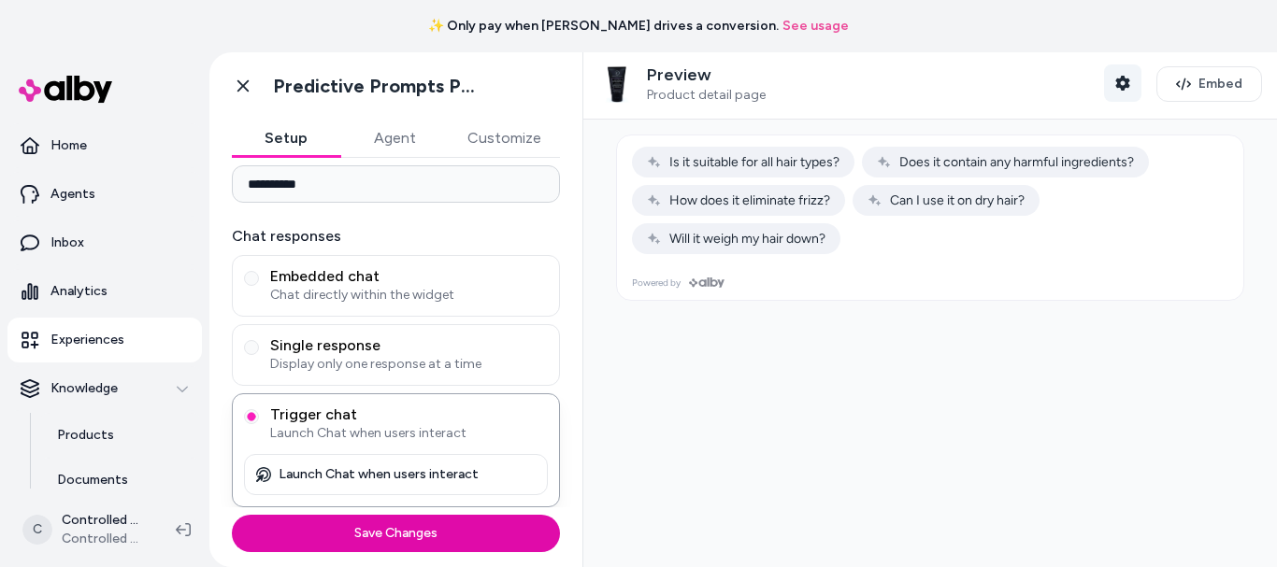
click at [1115, 90] on icon "button" at bounding box center [1122, 83] width 14 height 15
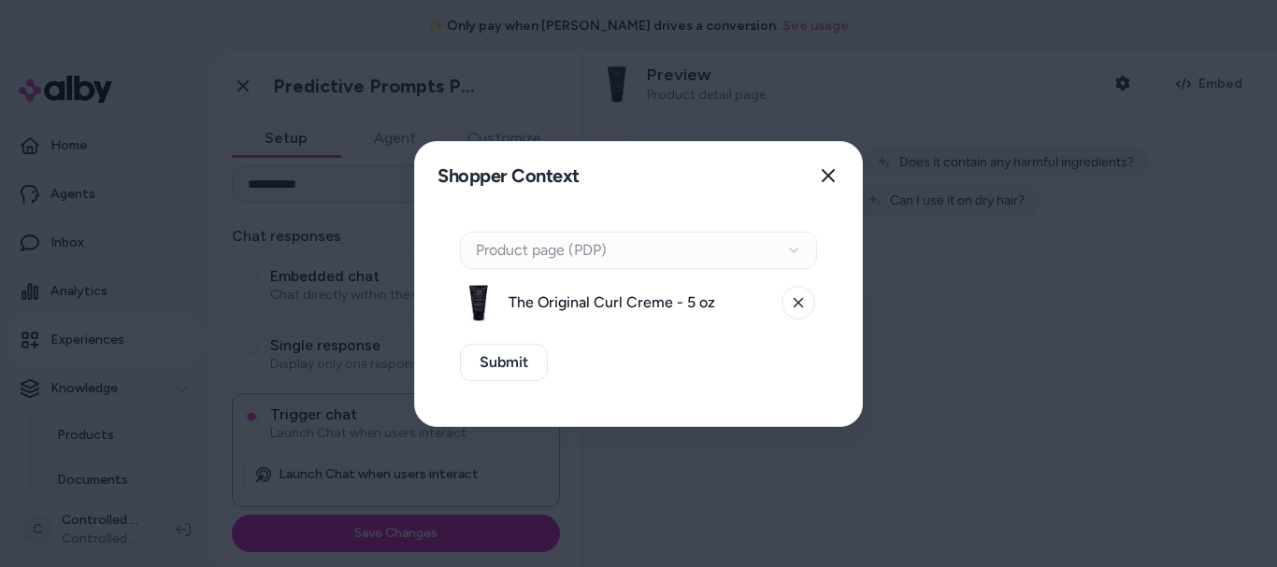
click at [737, 308] on span "The Original Curl Creme - 5 oz" at bounding box center [639, 303] width 262 height 22
click at [841, 184] on button "Close" at bounding box center [827, 175] width 37 height 37
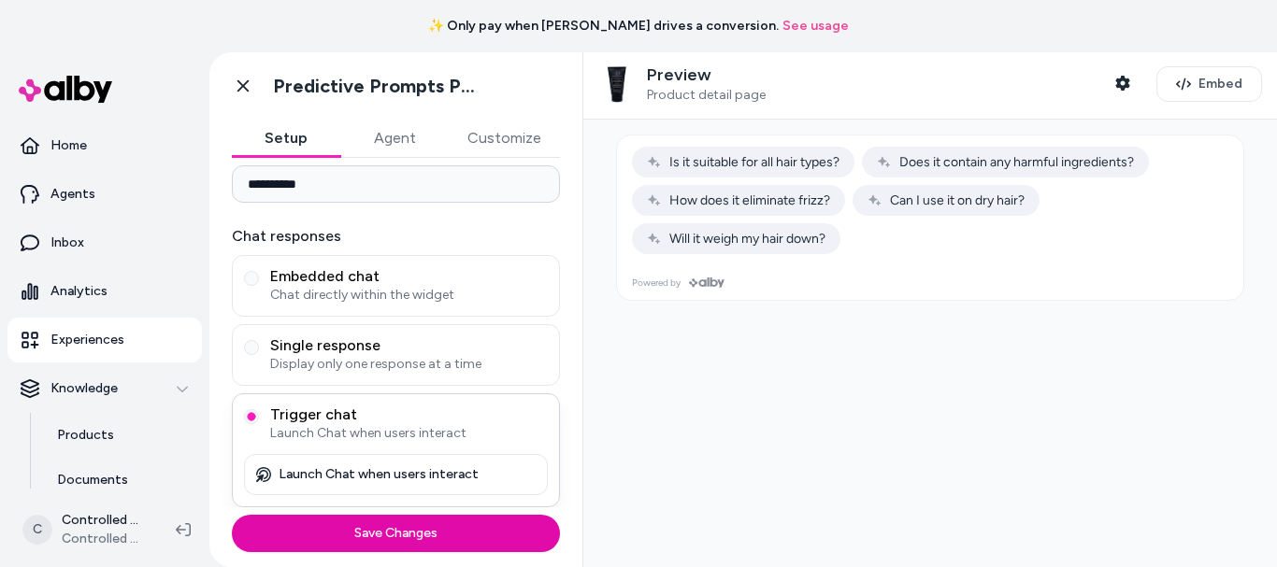
click at [355, 422] on span "Trigger chat" at bounding box center [409, 415] width 278 height 19
click at [259, 422] on button "Trigger chat Launch Chat when users interact" at bounding box center [251, 416] width 15 height 15
click at [635, 78] on img at bounding box center [616, 83] width 37 height 37
click at [1201, 73] on button "Embed" at bounding box center [1209, 84] width 106 height 36
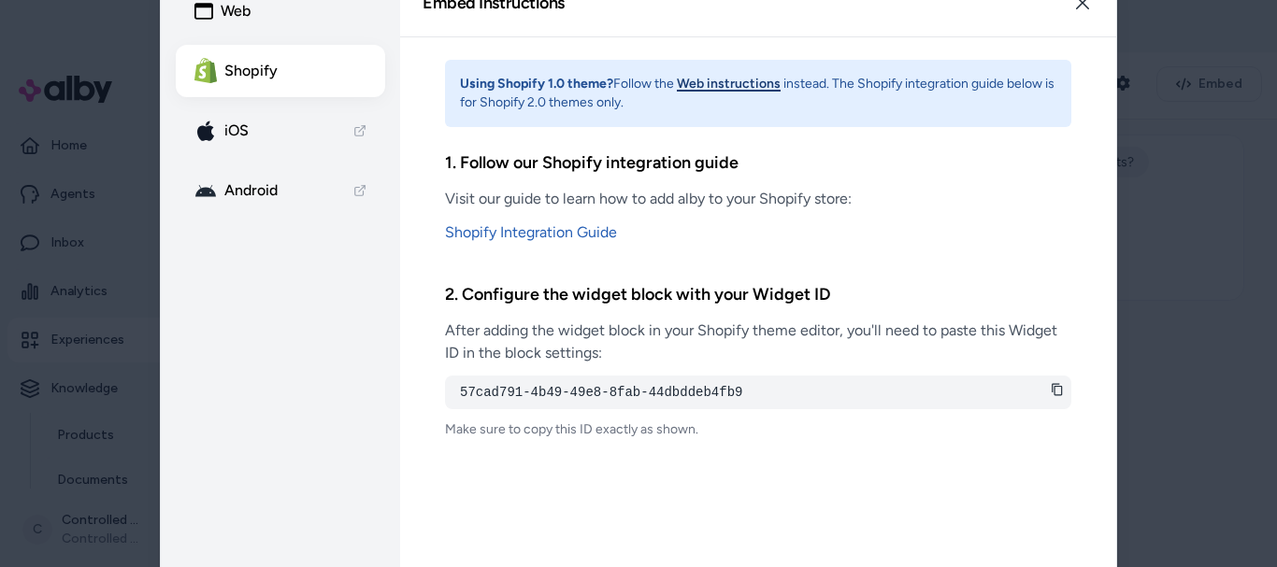
click at [1224, 162] on div at bounding box center [638, 283] width 1277 height 567
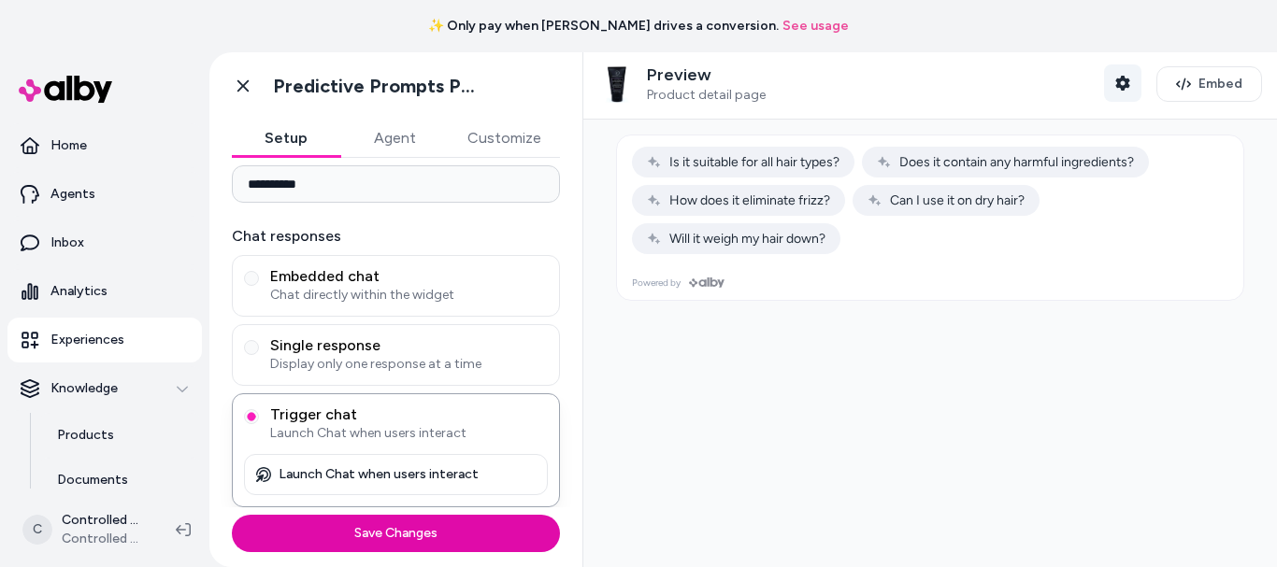
click at [1124, 89] on button "Shopper Context" at bounding box center [1122, 82] width 37 height 37
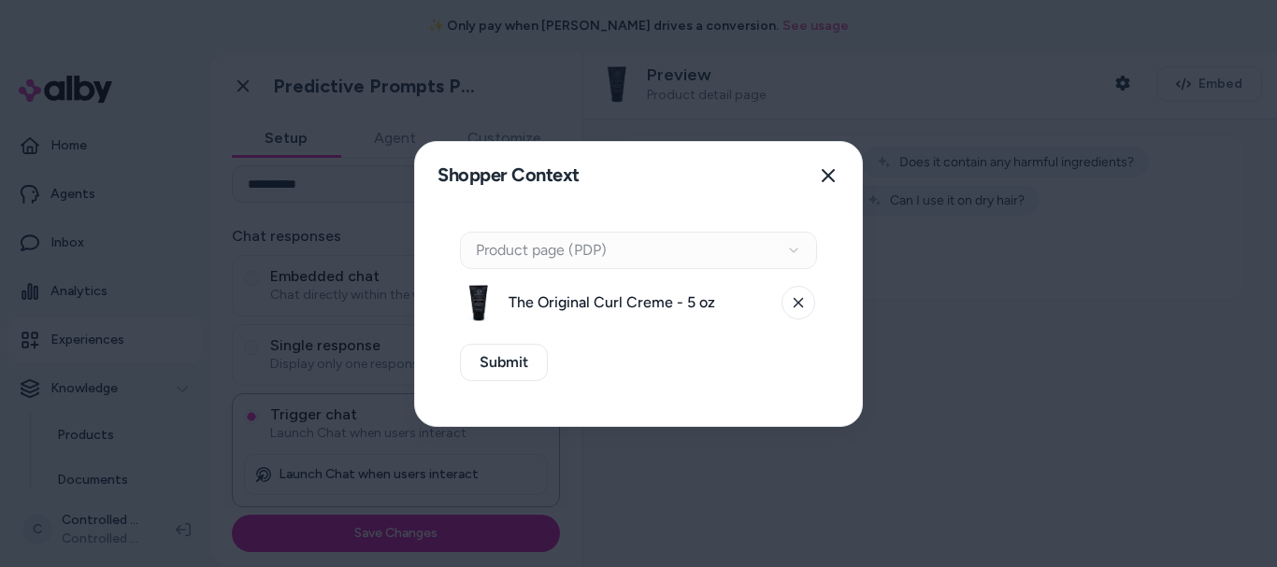
click at [644, 254] on div "Context Type Product page (PDP)" at bounding box center [638, 250] width 357 height 37
click at [805, 307] on button at bounding box center [798, 303] width 34 height 34
click at [763, 303] on button "Select a product" at bounding box center [638, 302] width 357 height 37
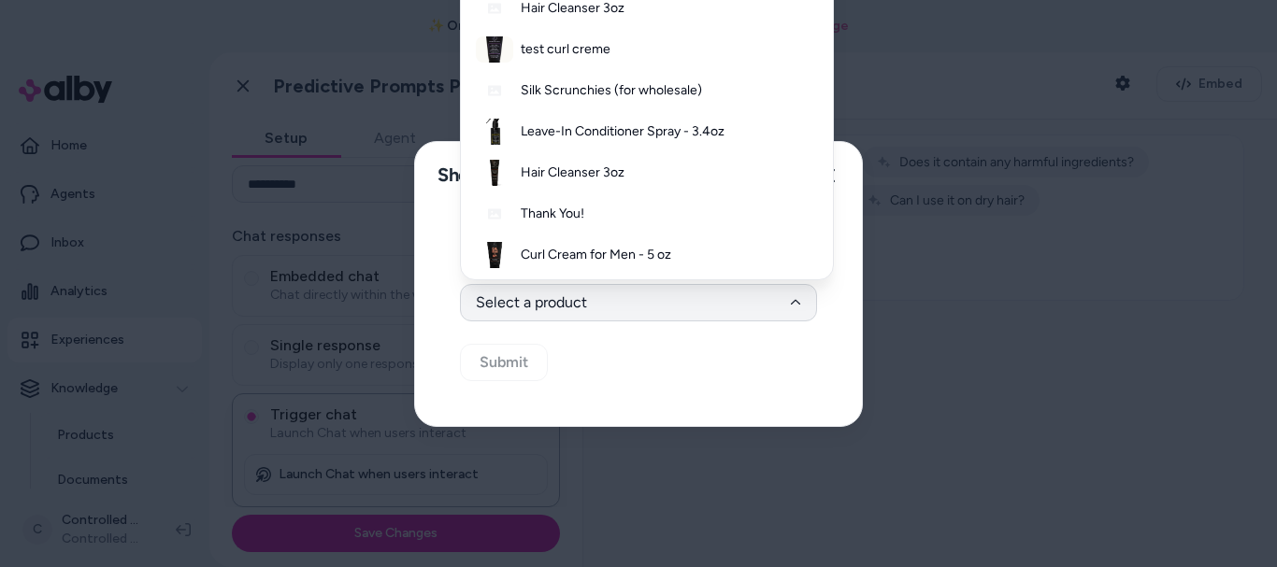
scroll to position [2175, 0]
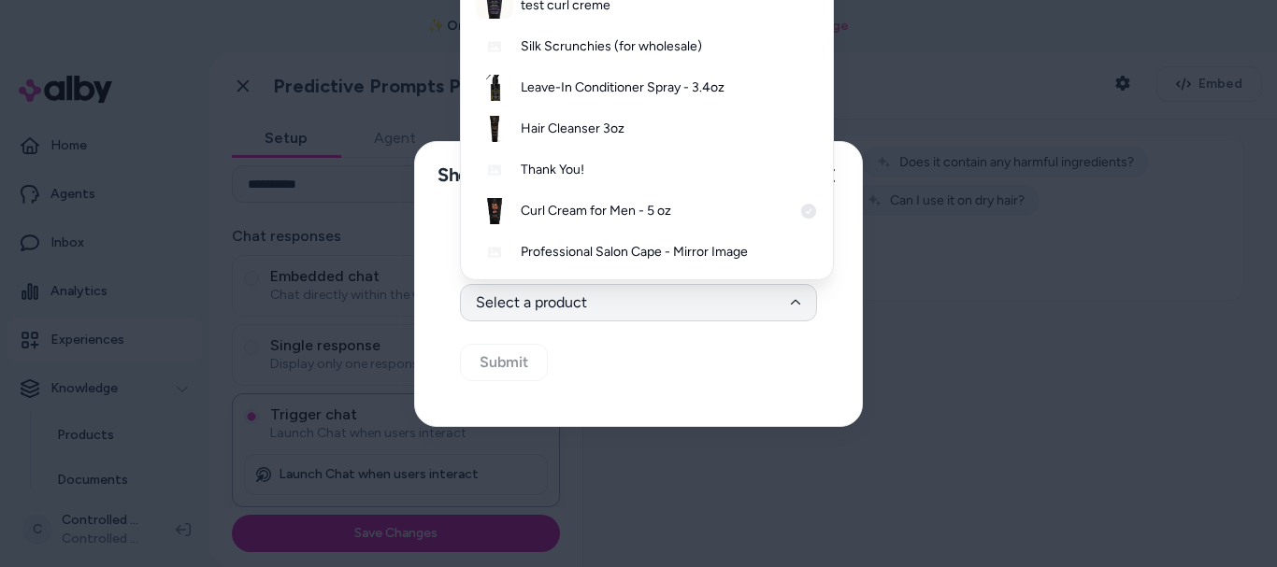
click at [480, 216] on img at bounding box center [494, 211] width 37 height 26
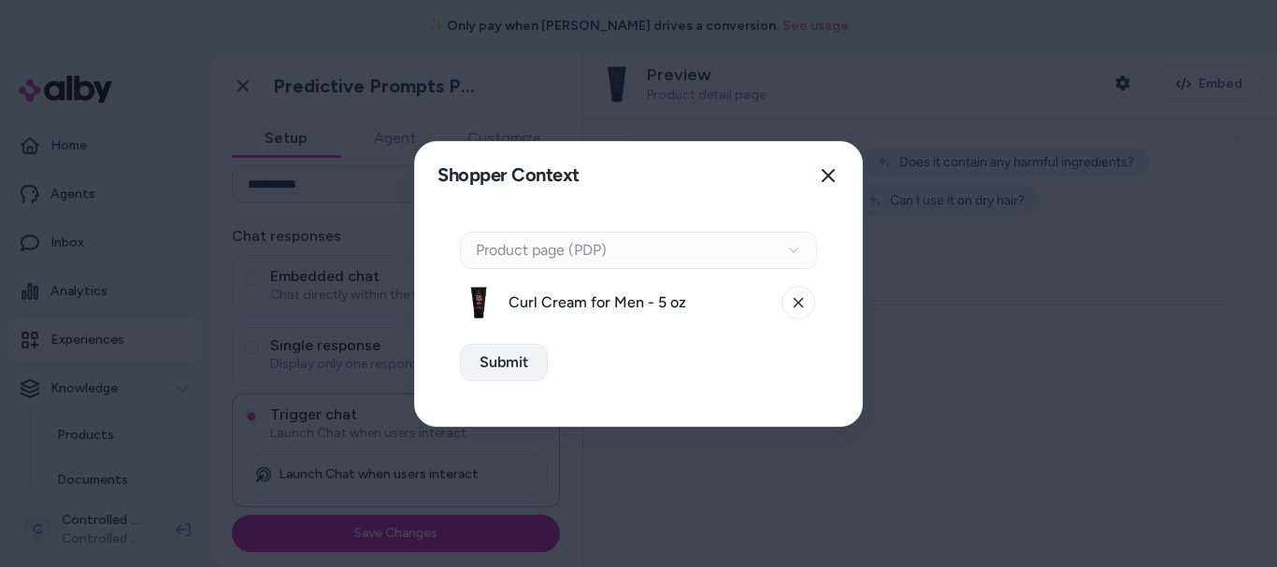
click at [520, 353] on button "Submit" at bounding box center [504, 362] width 88 height 37
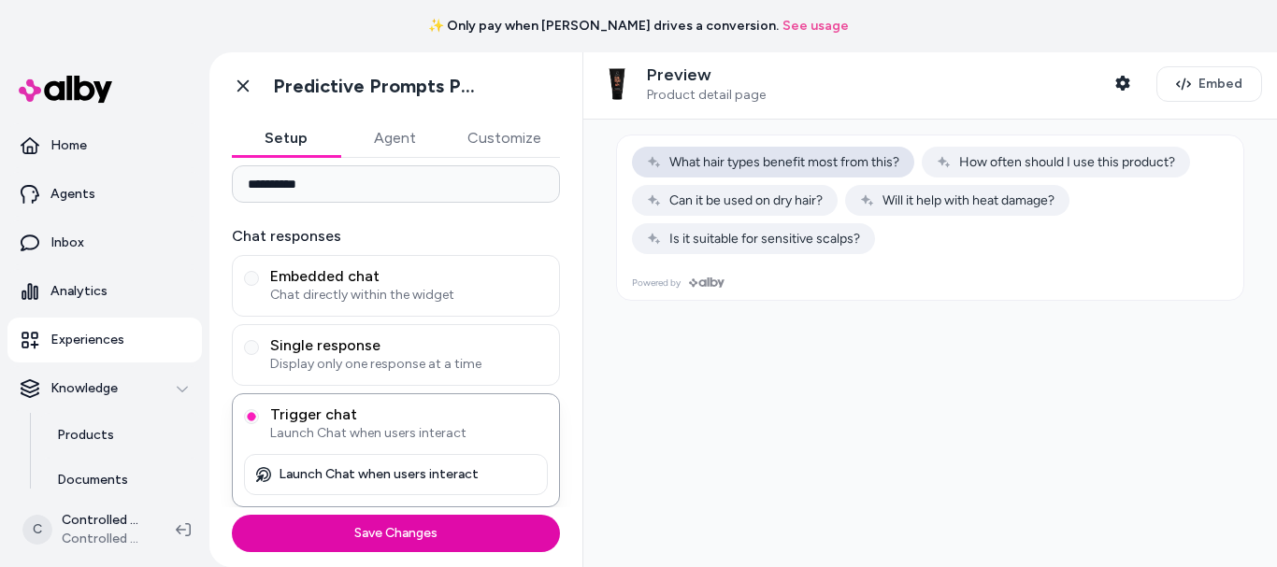
click at [839, 164] on span "What hair types benefit most from this?" at bounding box center [773, 162] width 252 height 16
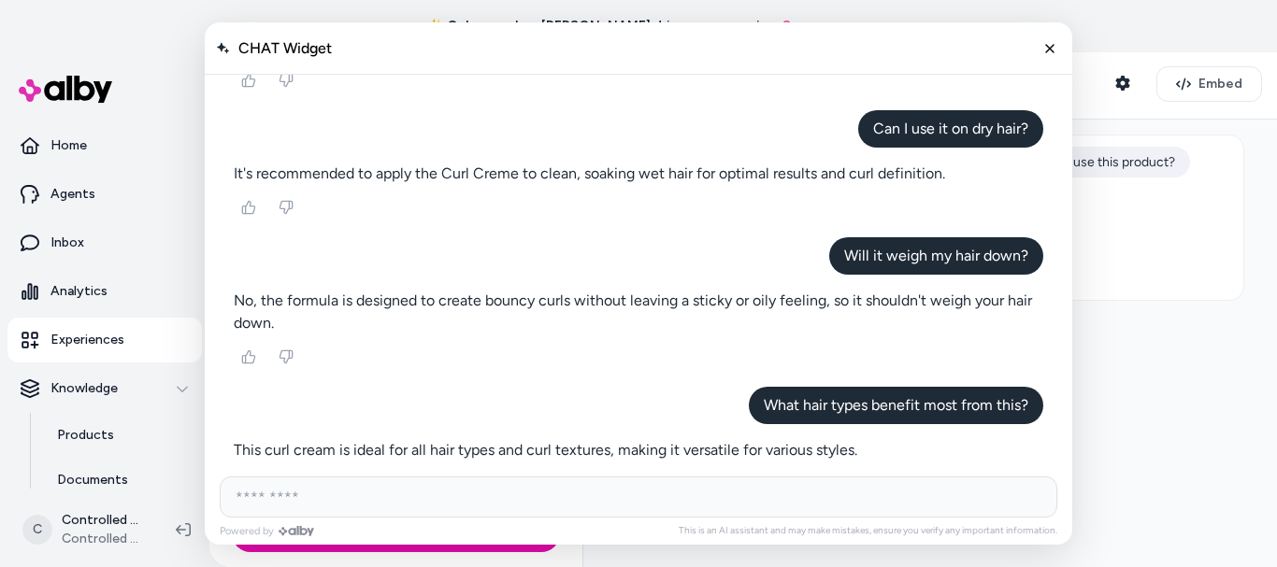
scroll to position [470, 0]
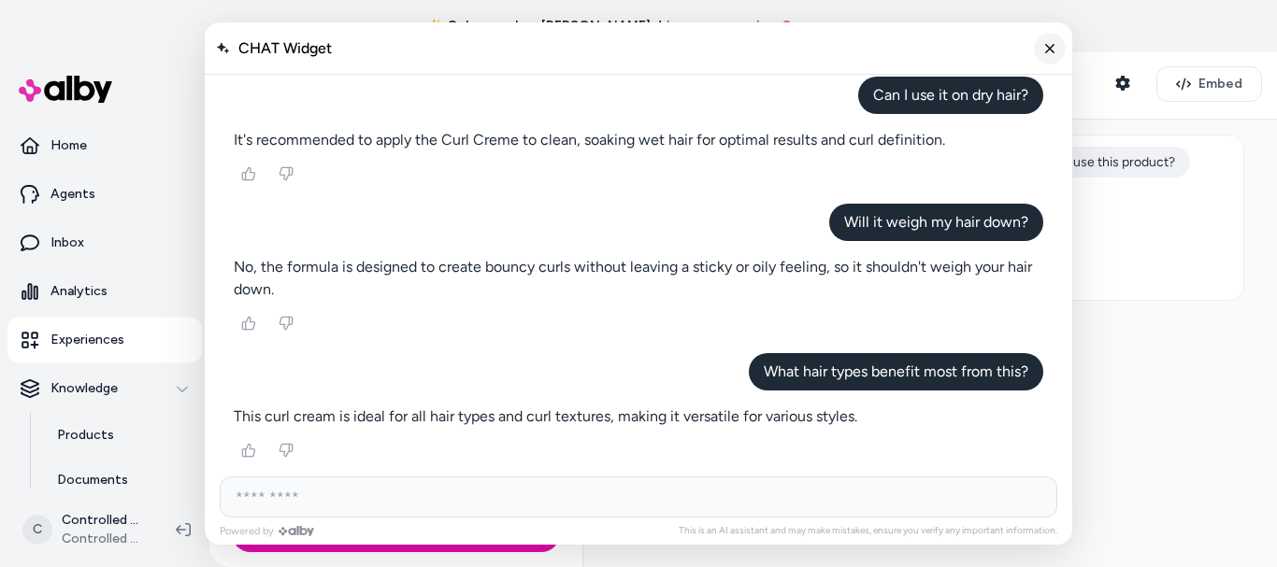
click at [1056, 52] on icon "Close chat" at bounding box center [1050, 48] width 16 height 16
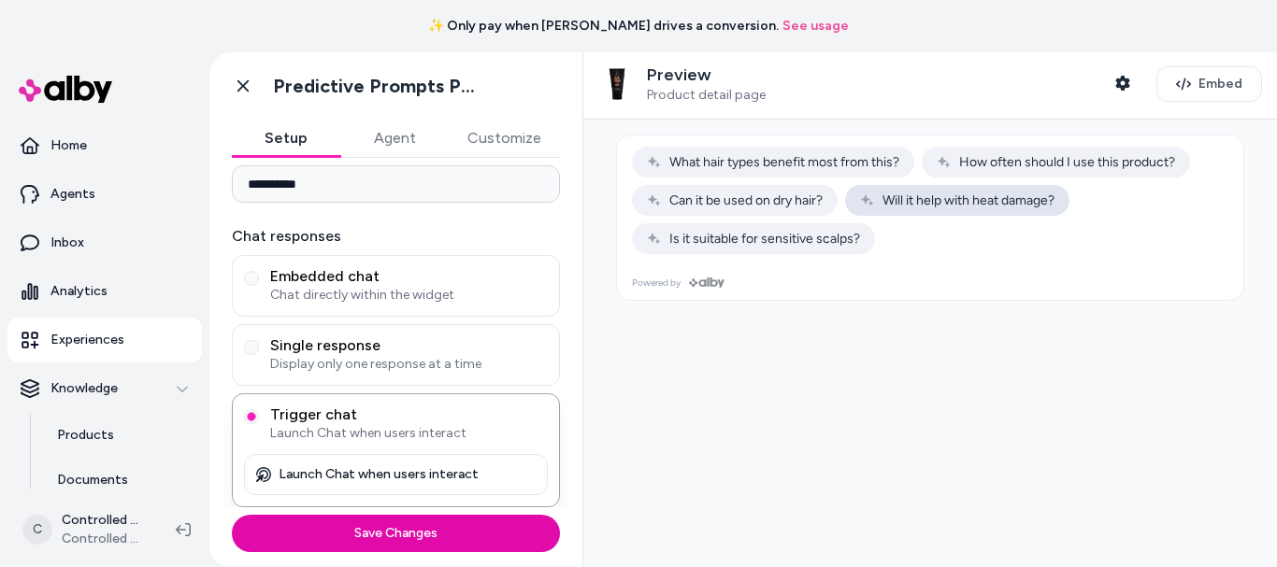
click at [976, 192] on button "Will it help with heat damage?" at bounding box center [957, 200] width 224 height 31
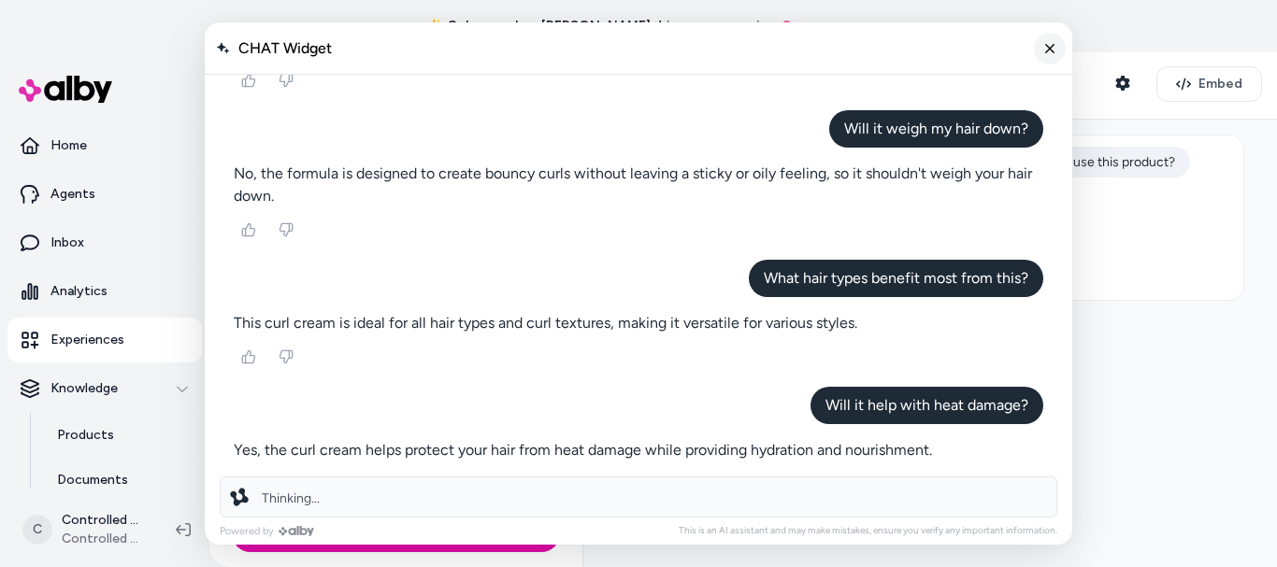
scroll to position [597, 0]
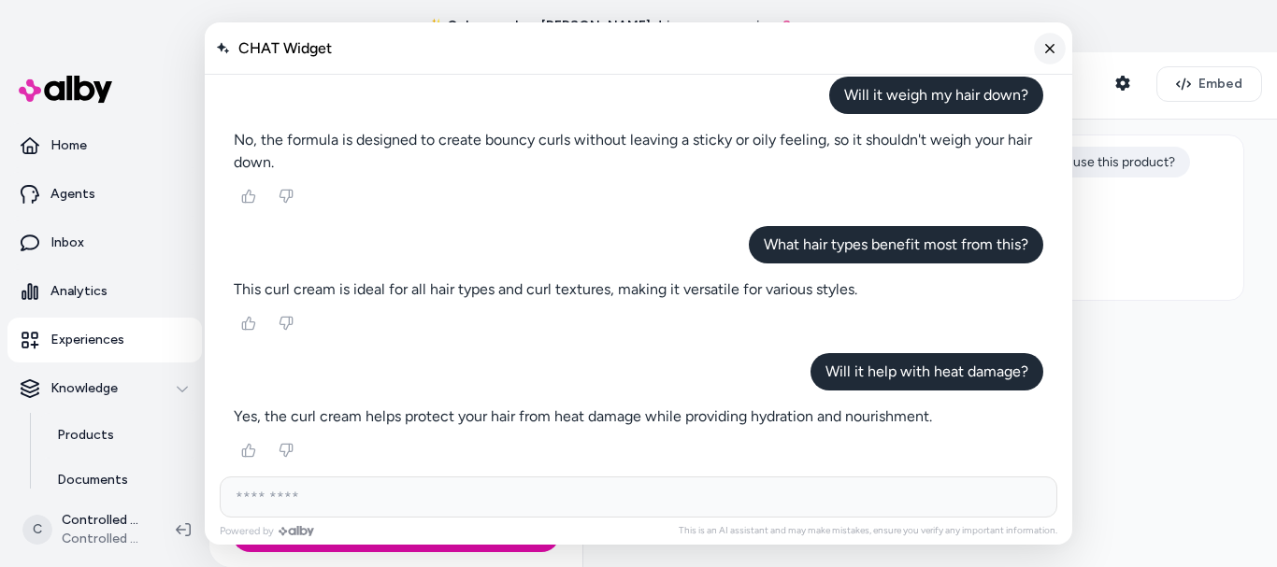
click at [1054, 52] on icon "Close chat" at bounding box center [1050, 48] width 16 height 16
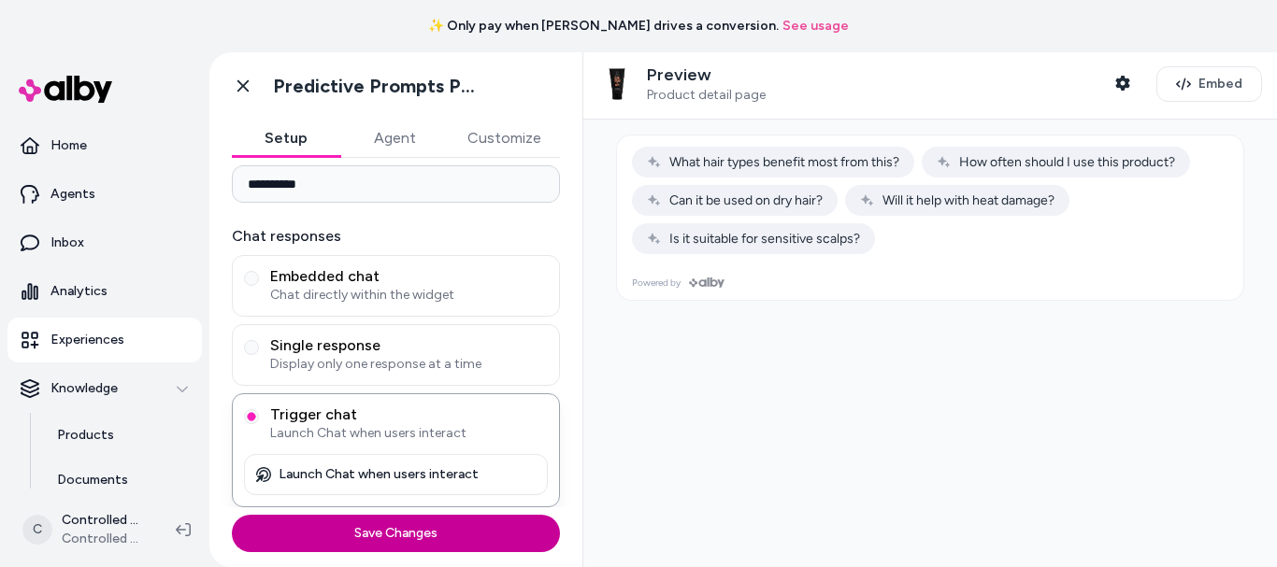
click at [441, 524] on button "Save Changes" at bounding box center [396, 533] width 328 height 37
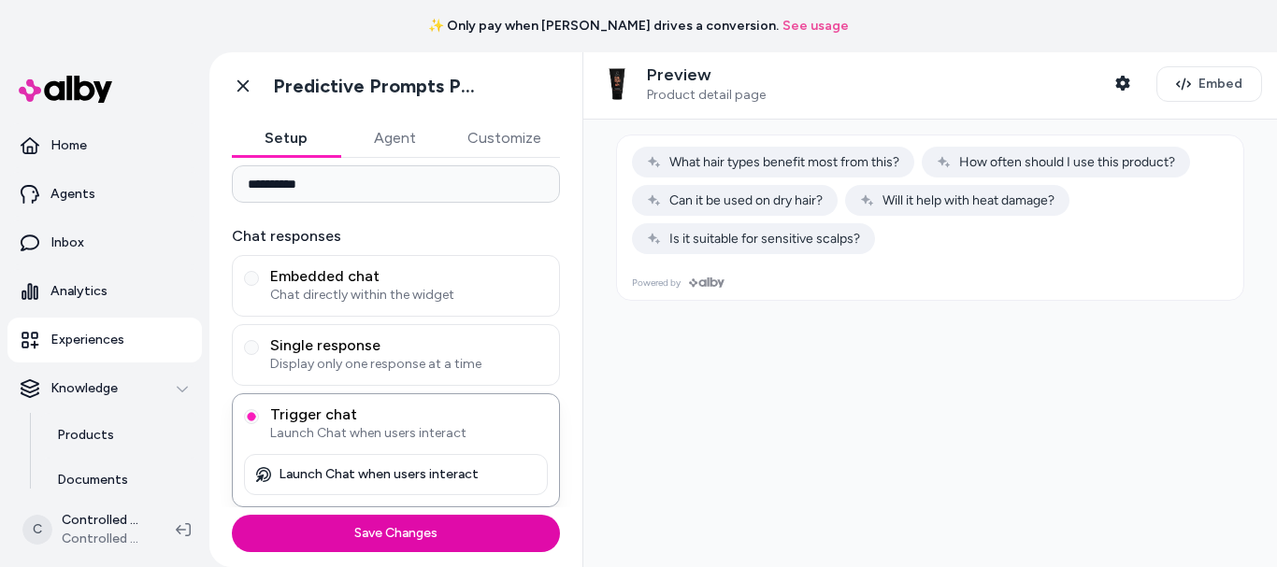
click at [379, 183] on input "**********" at bounding box center [396, 183] width 328 height 37
click at [999, 442] on div at bounding box center [930, 344] width 694 height 448
click at [795, 161] on span "What hair types benefit most from this?" at bounding box center [773, 162] width 252 height 16
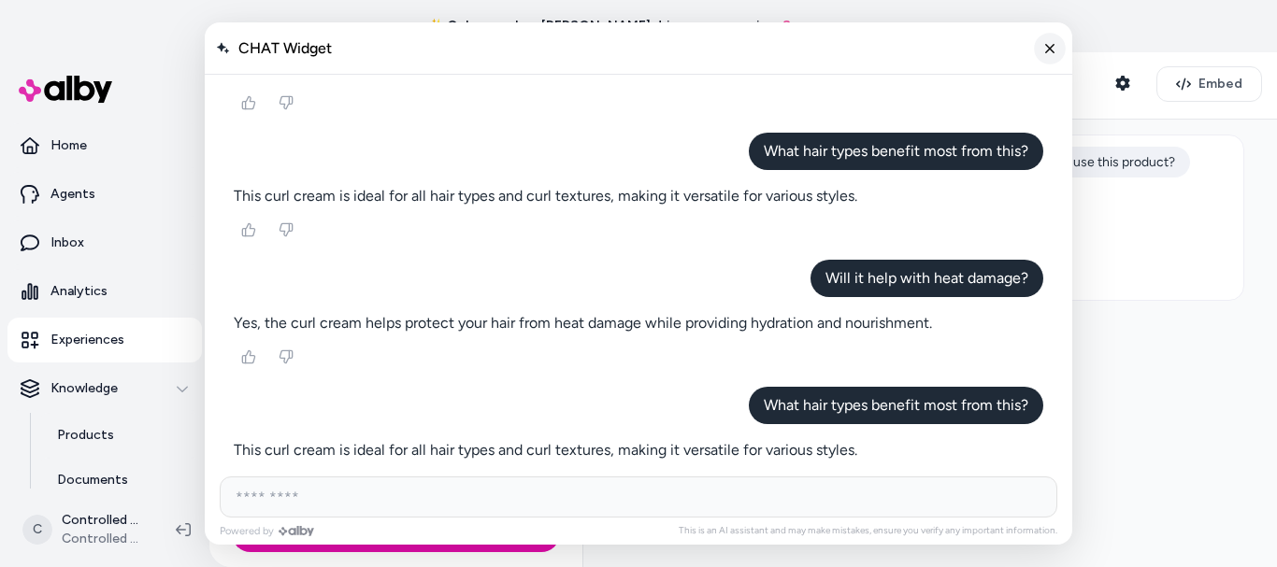
scroll to position [724, 0]
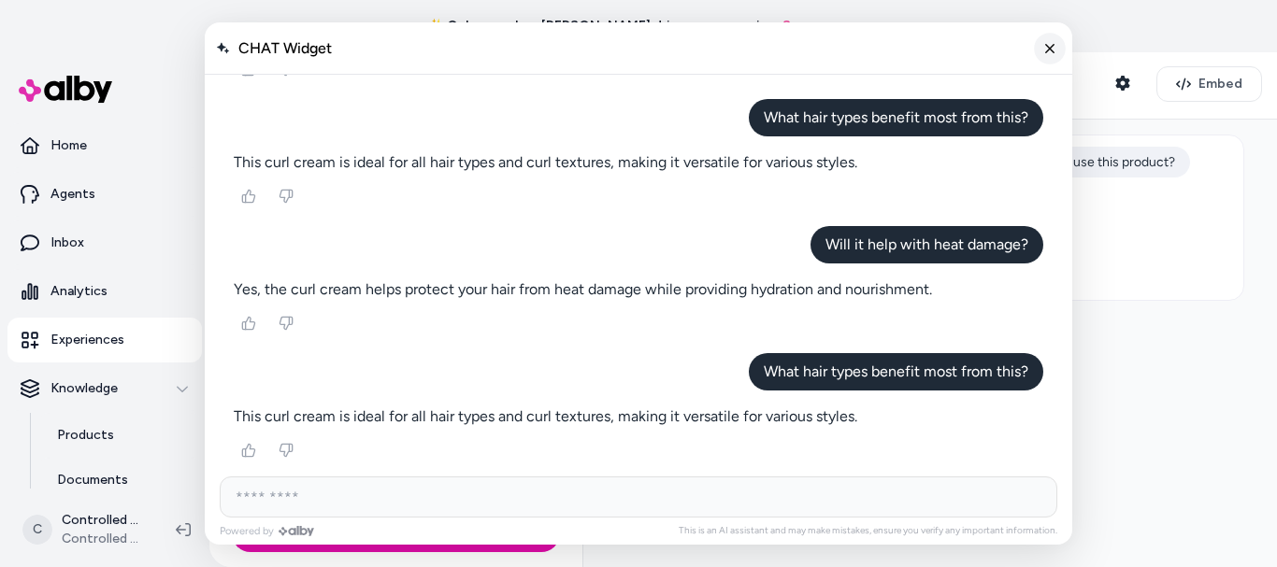
click at [1052, 49] on icon "Close chat" at bounding box center [1050, 48] width 16 height 16
